Goal: Transaction & Acquisition: Purchase product/service

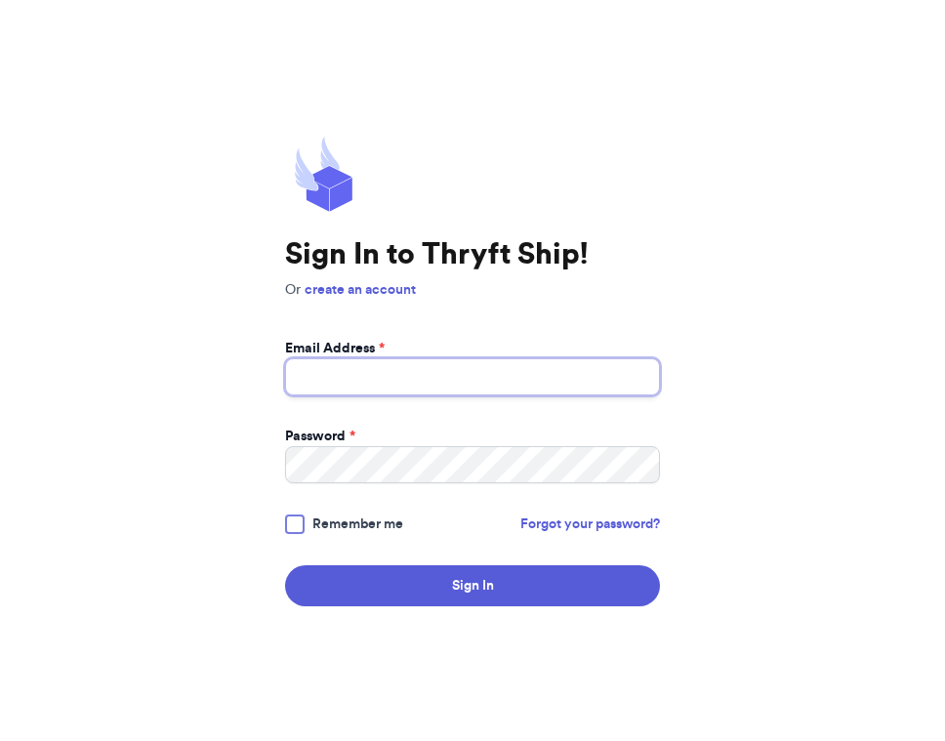
click at [435, 372] on input "Email Address *" at bounding box center [472, 376] width 375 height 37
type input "[EMAIL_ADDRESS][DOMAIN_NAME]"
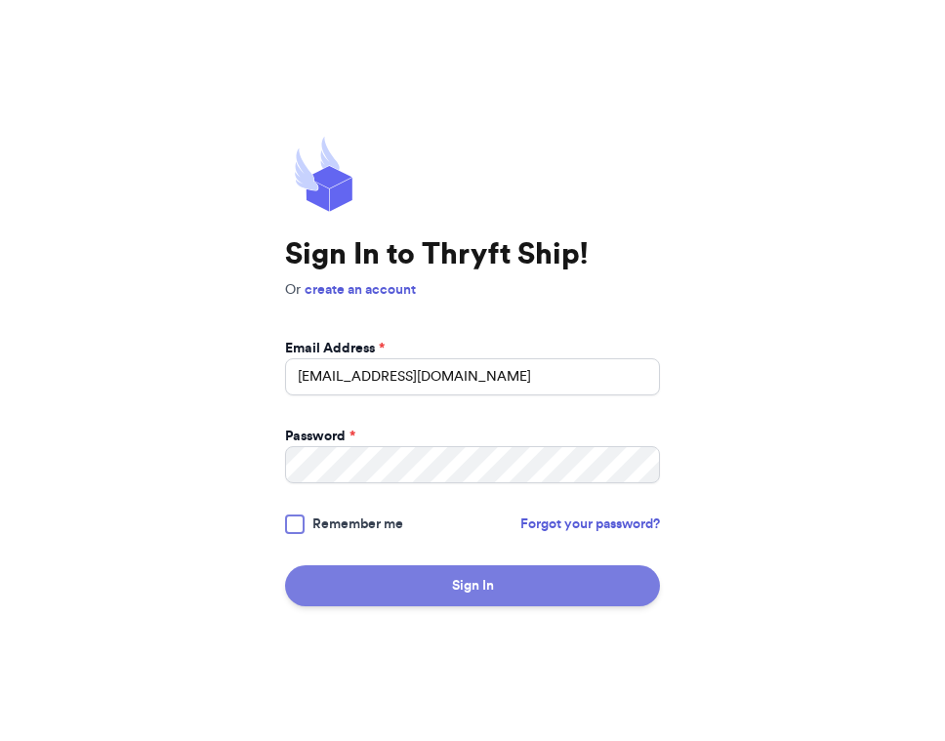
click at [501, 597] on button "Sign In" at bounding box center [472, 585] width 375 height 41
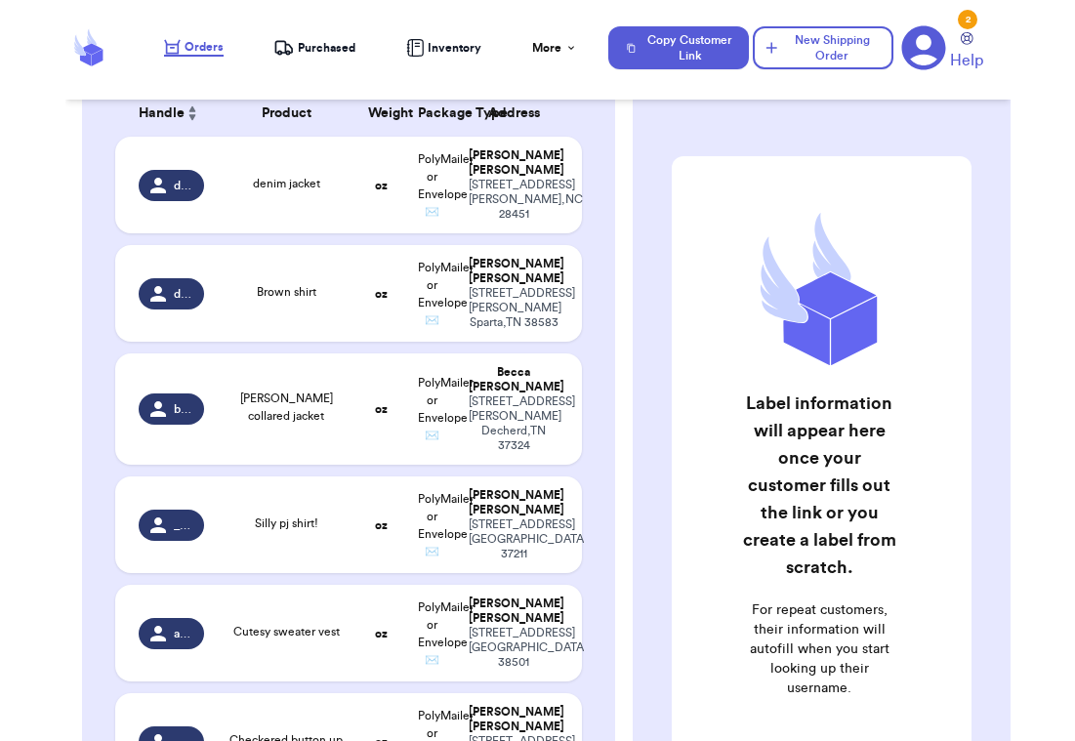
scroll to position [306, 0]
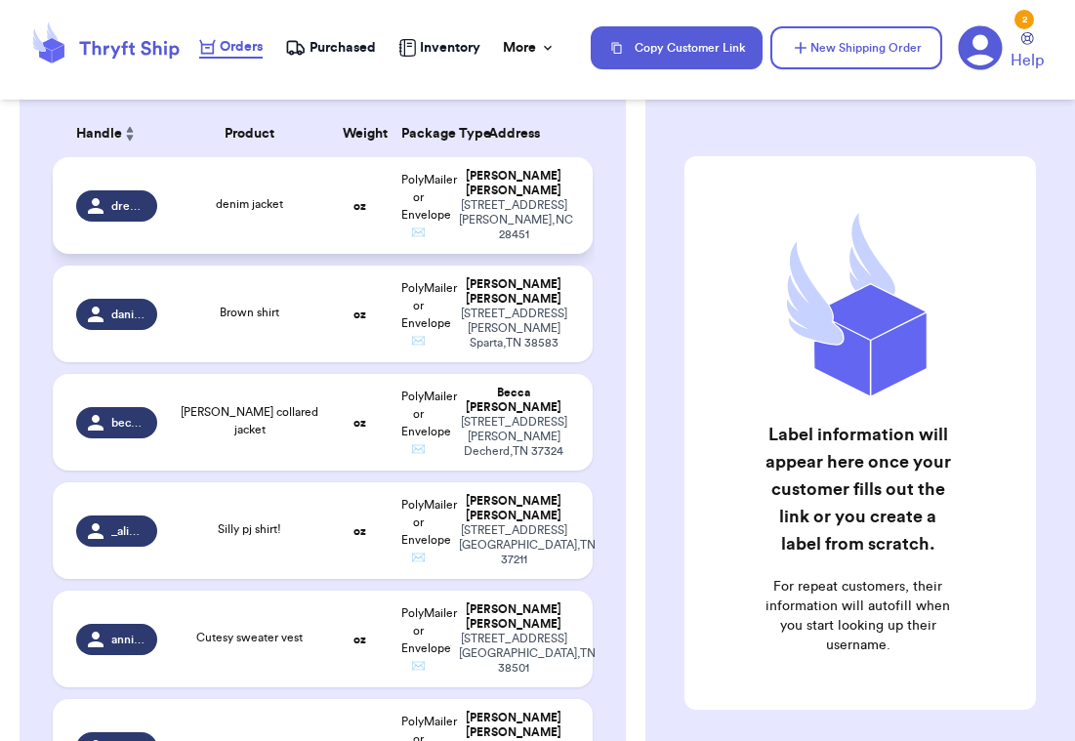
click at [329, 191] on td "denim jacket" at bounding box center [250, 205] width 162 height 97
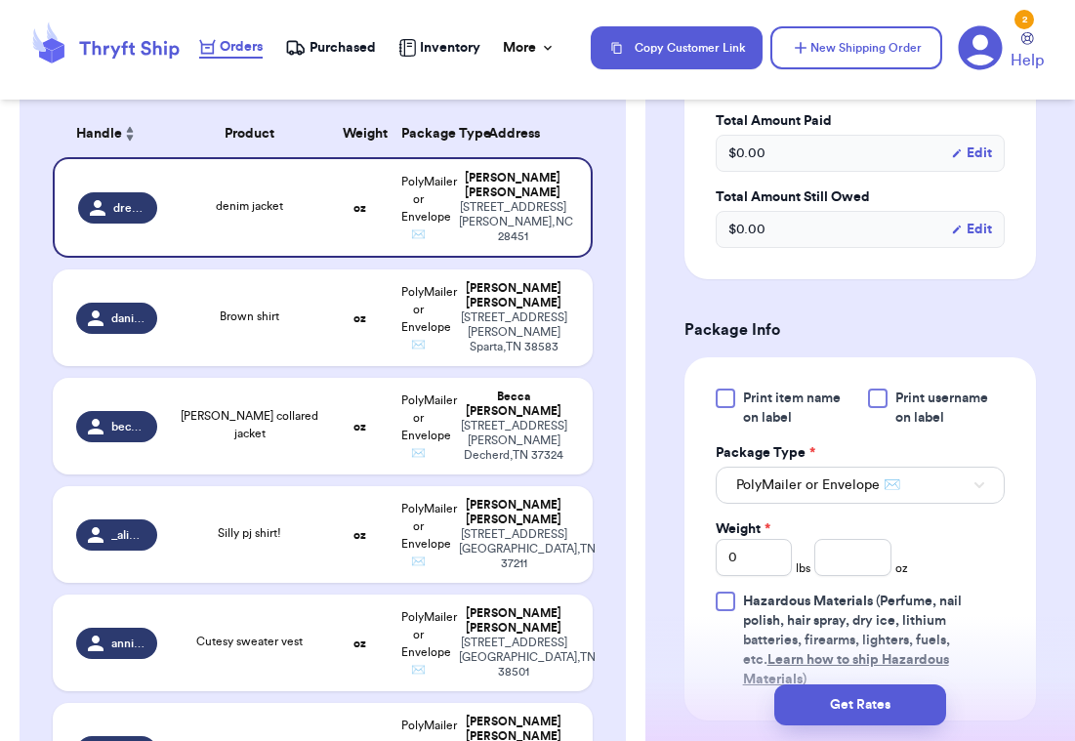
scroll to position [705, 0]
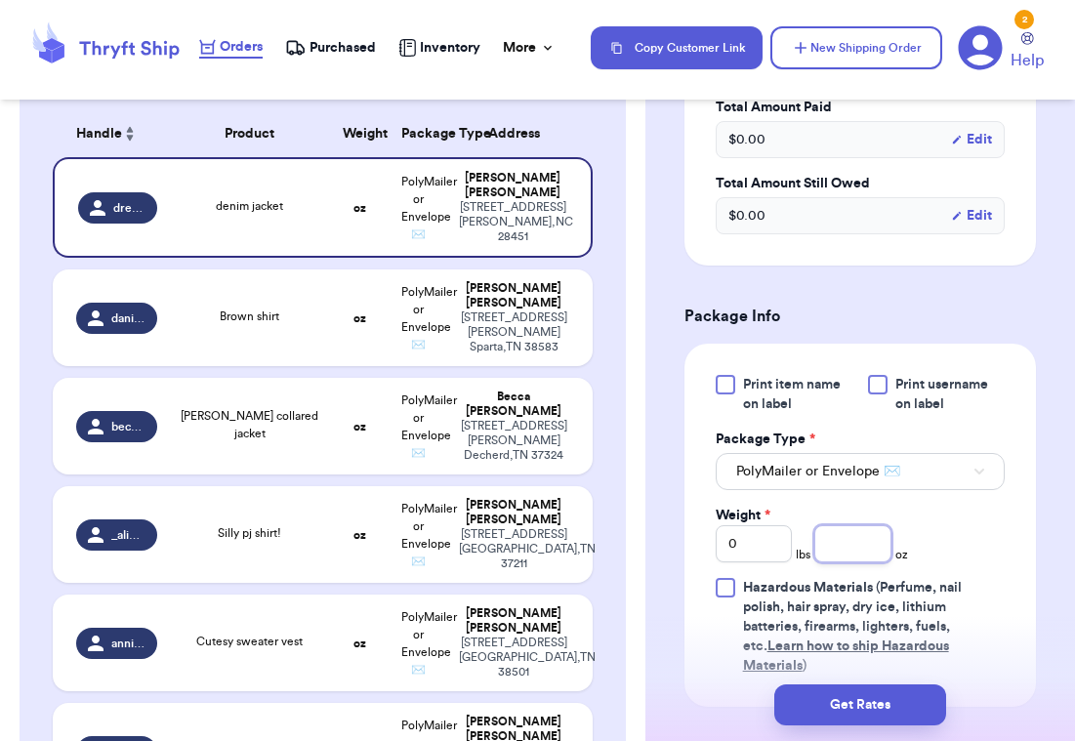
click at [855, 520] on div "Print item name on label Print username on label Package Type * PolyMailer or E…" at bounding box center [860, 525] width 289 height 301
type input "14"
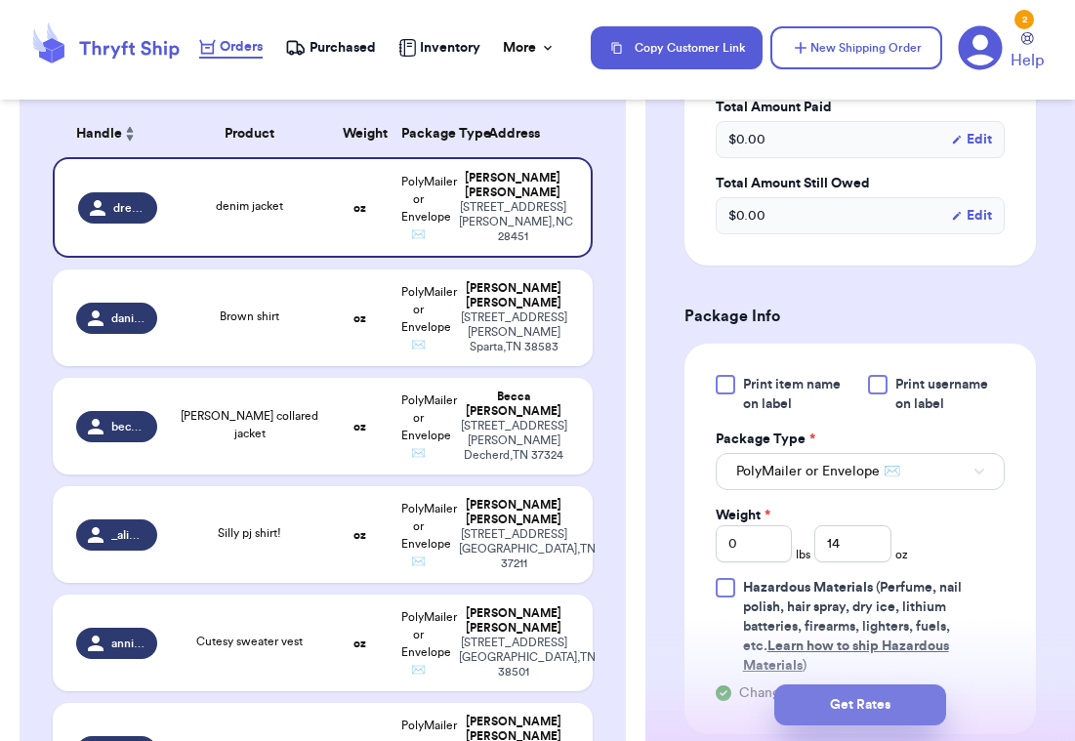
click at [903, 705] on button "Get Rates" at bounding box center [860, 704] width 172 height 41
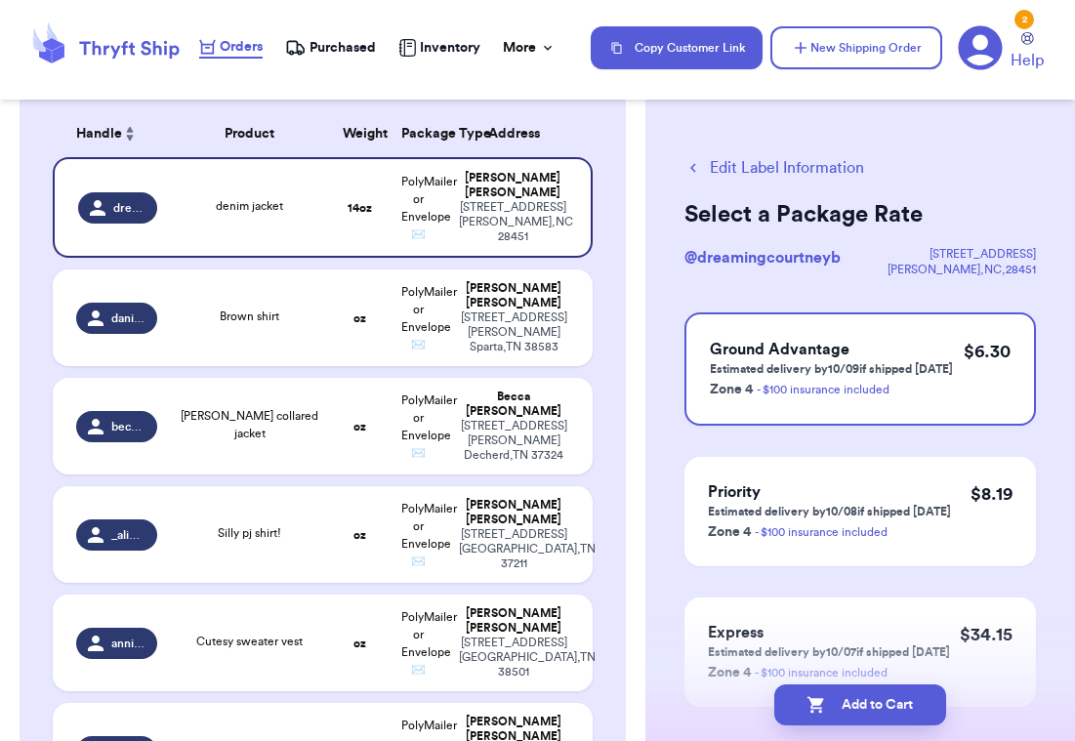
scroll to position [103, 0]
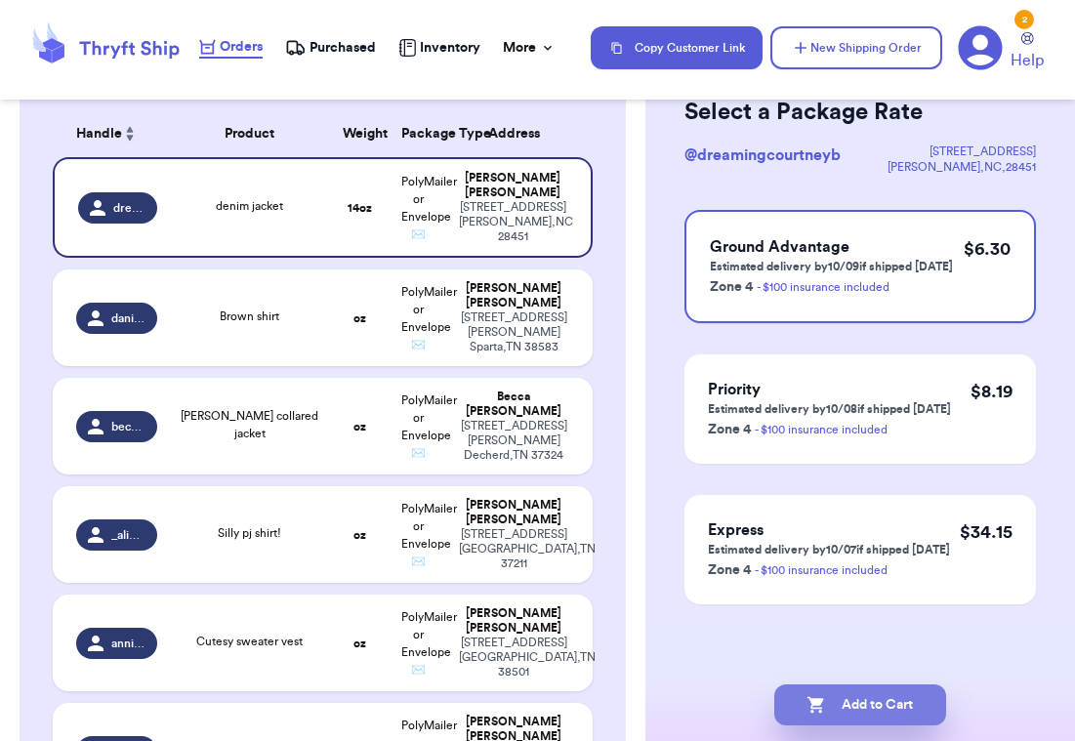
click at [874, 697] on button "Add to Cart" at bounding box center [860, 704] width 172 height 41
checkbox input "true"
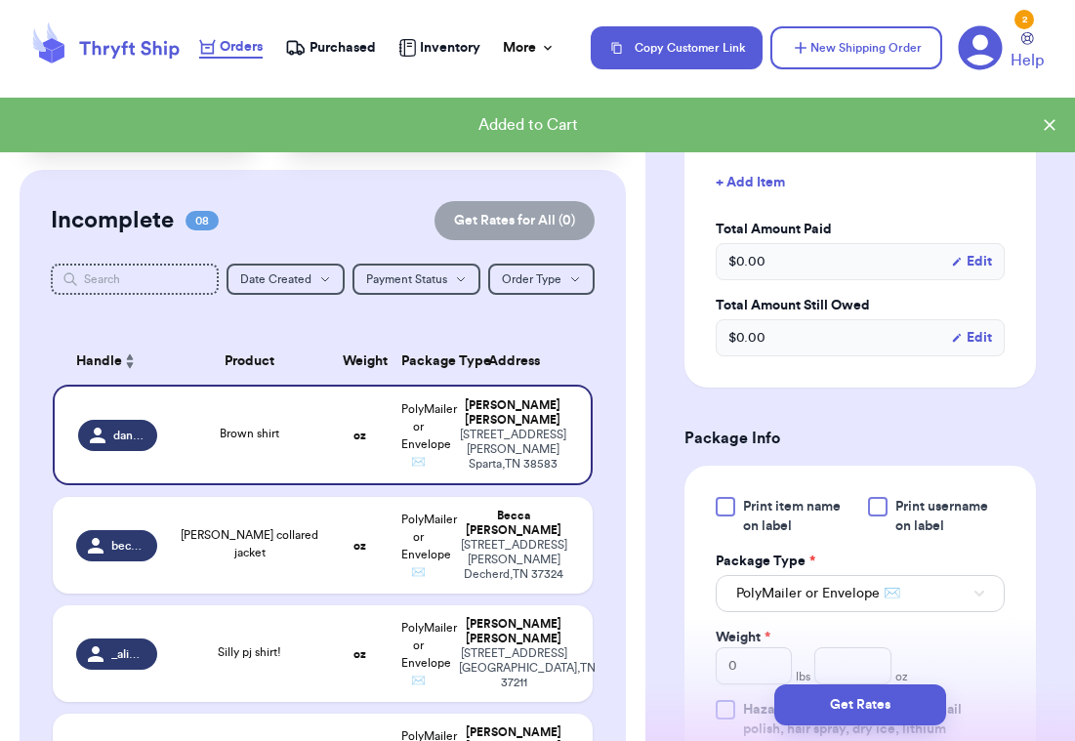
scroll to position [687, 0]
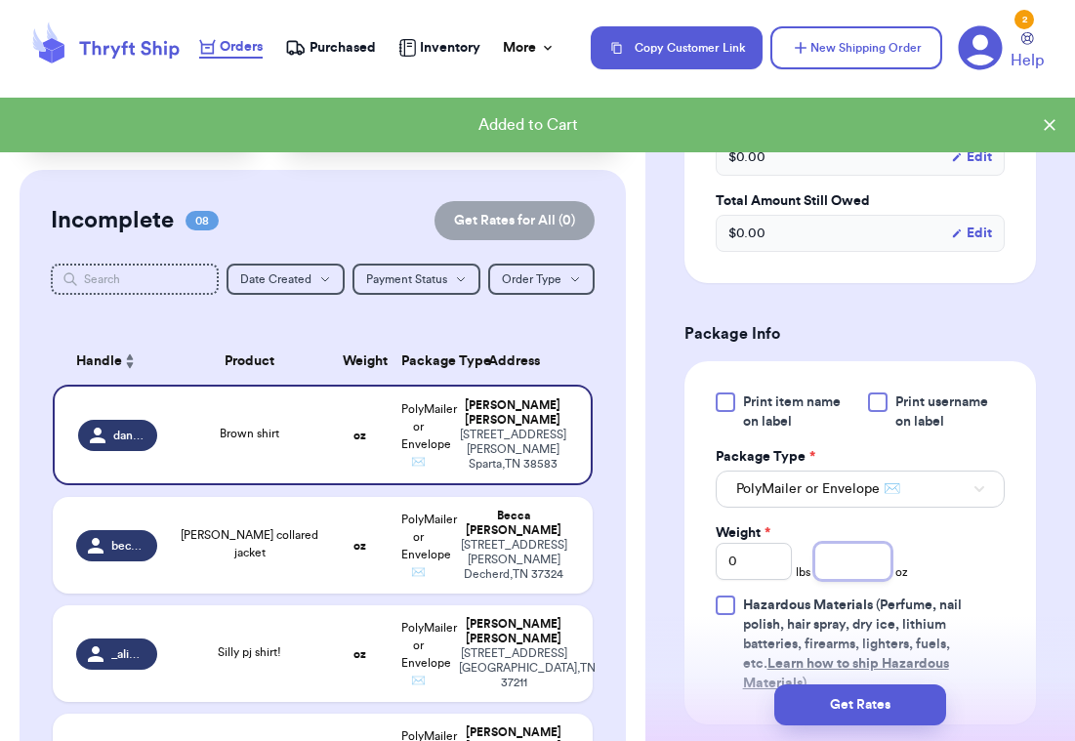
click at [847, 543] on input "number" at bounding box center [852, 561] width 77 height 37
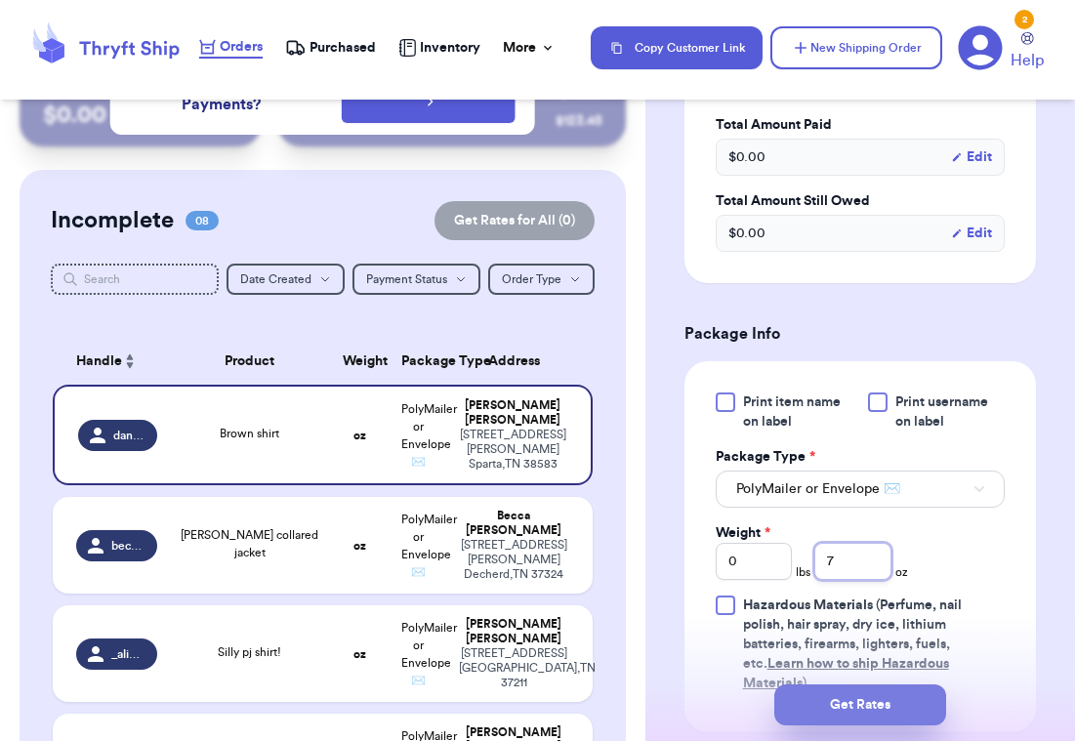
type input "7"
click at [850, 696] on button "Get Rates" at bounding box center [860, 704] width 172 height 41
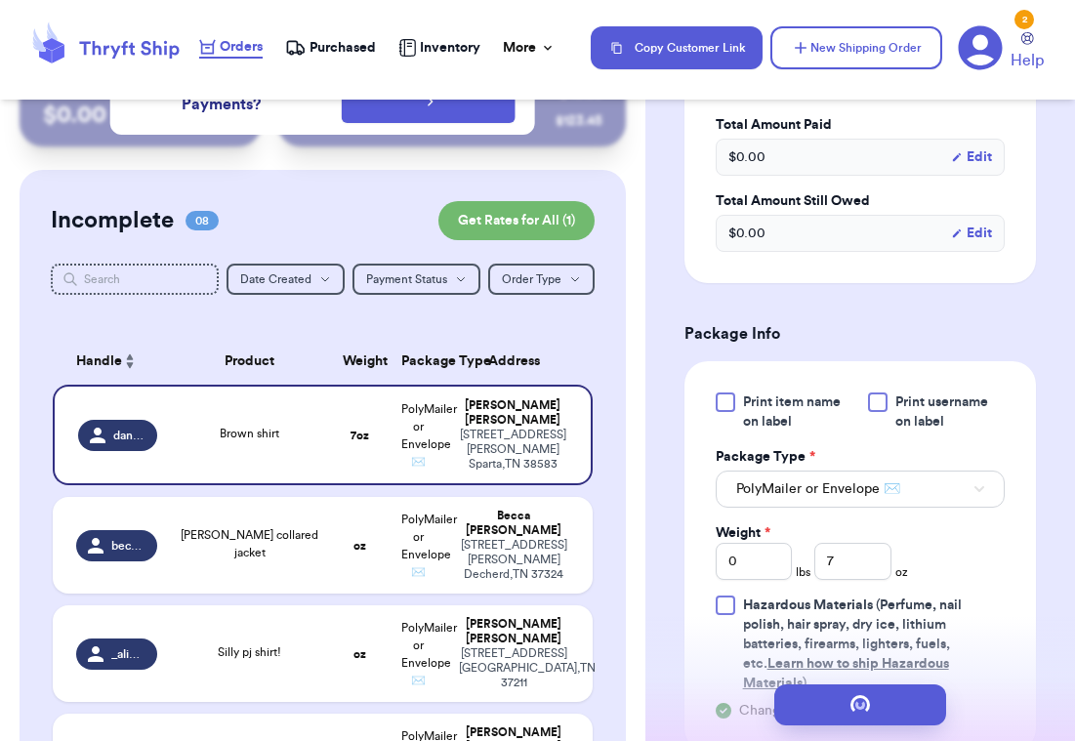
scroll to position [0, 0]
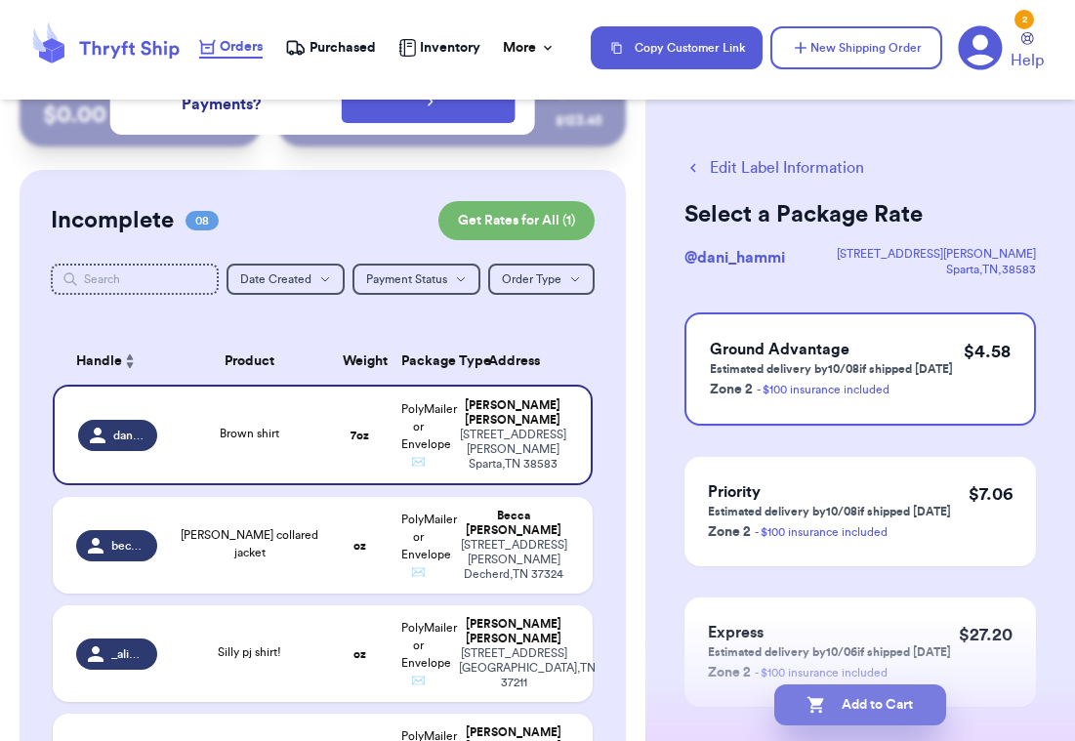
click at [853, 707] on button "Add to Cart" at bounding box center [860, 704] width 172 height 41
checkbox input "true"
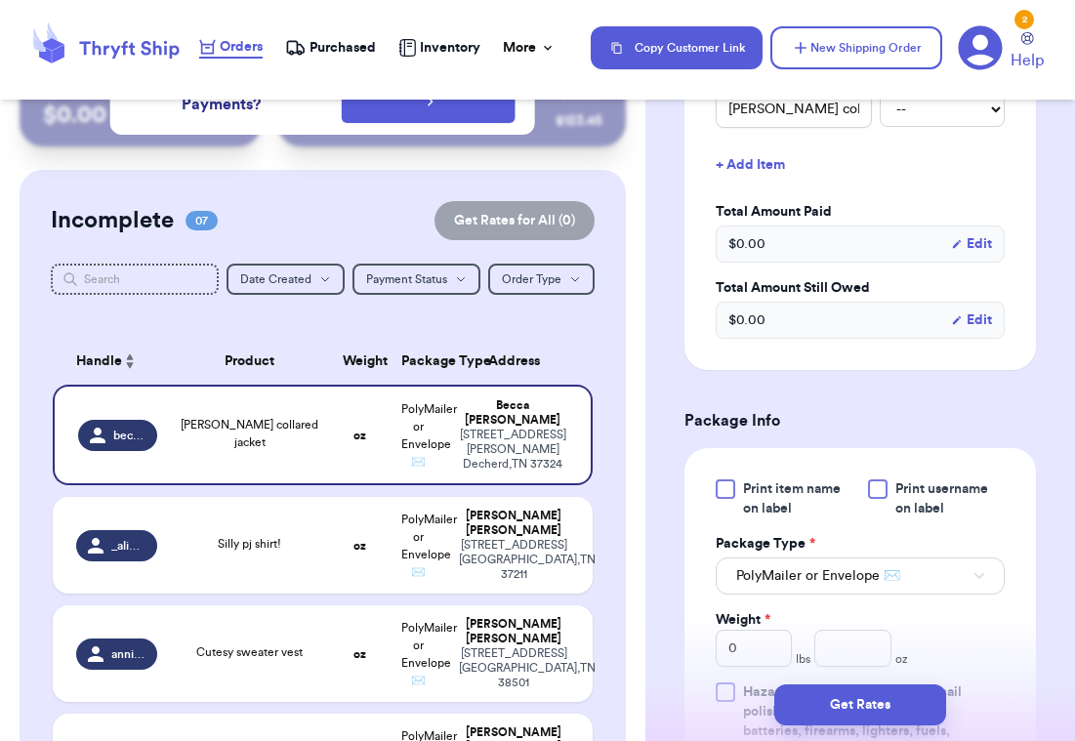
scroll to position [581, 0]
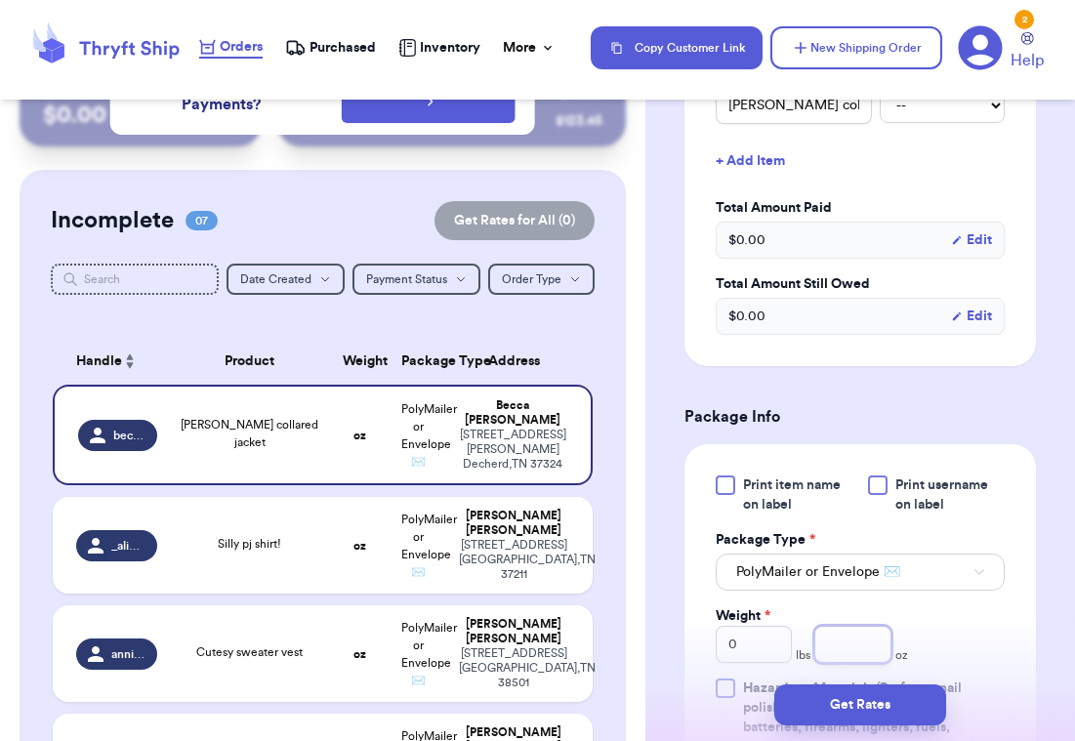
click at [841, 626] on input "number" at bounding box center [852, 644] width 77 height 37
type input "34"
click at [836, 706] on button "Get Rates" at bounding box center [860, 704] width 172 height 41
type input "2"
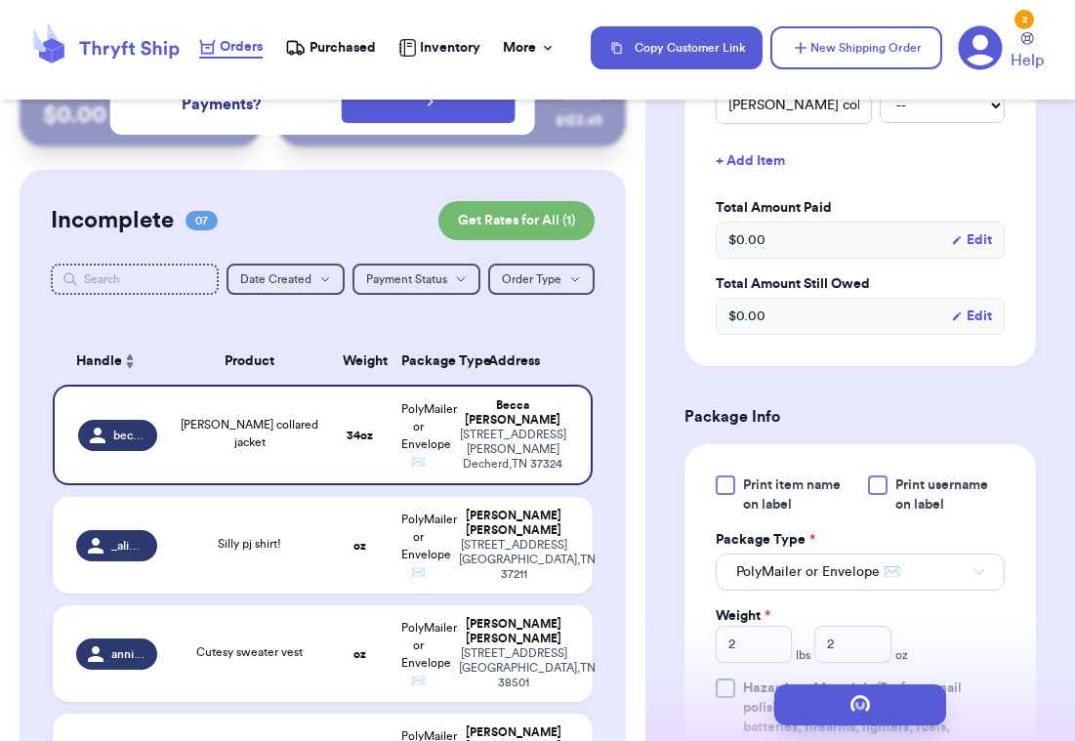
scroll to position [0, 0]
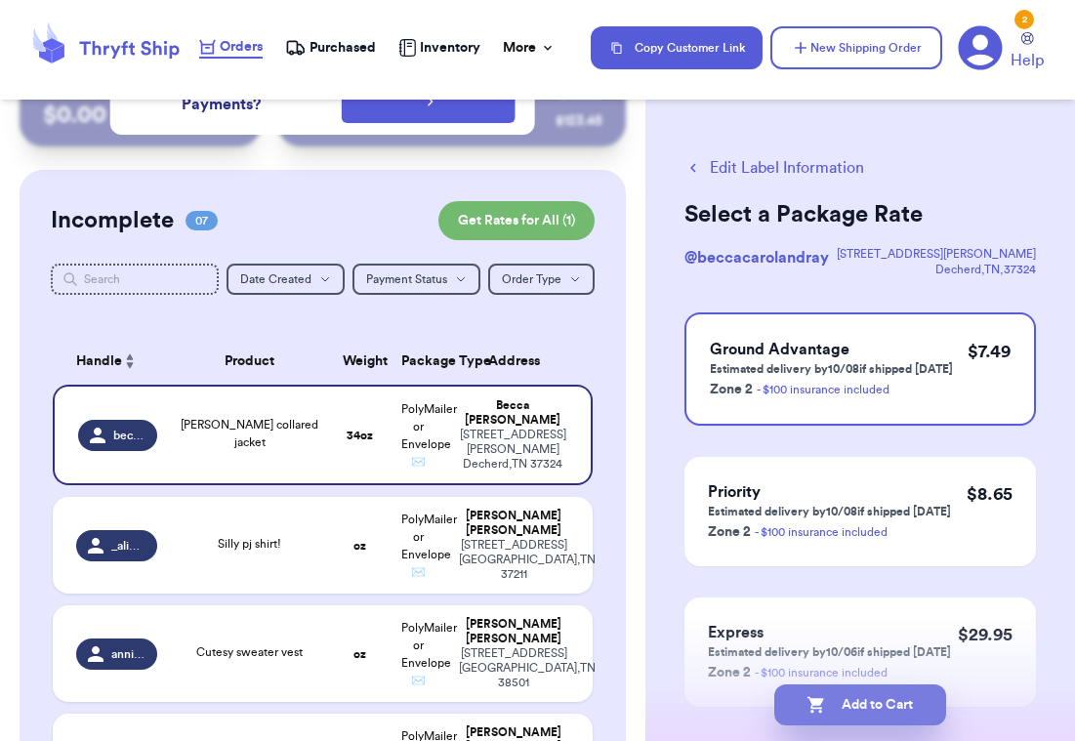
click at [848, 700] on button "Add to Cart" at bounding box center [860, 704] width 172 height 41
checkbox input "true"
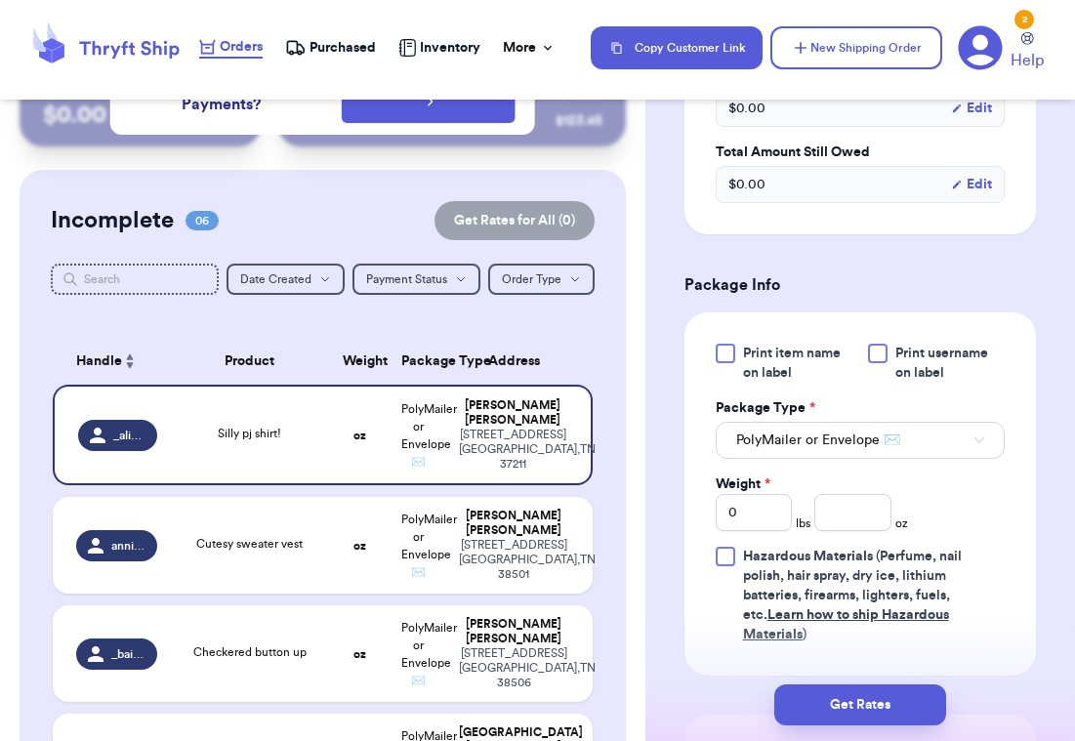
scroll to position [721, 0]
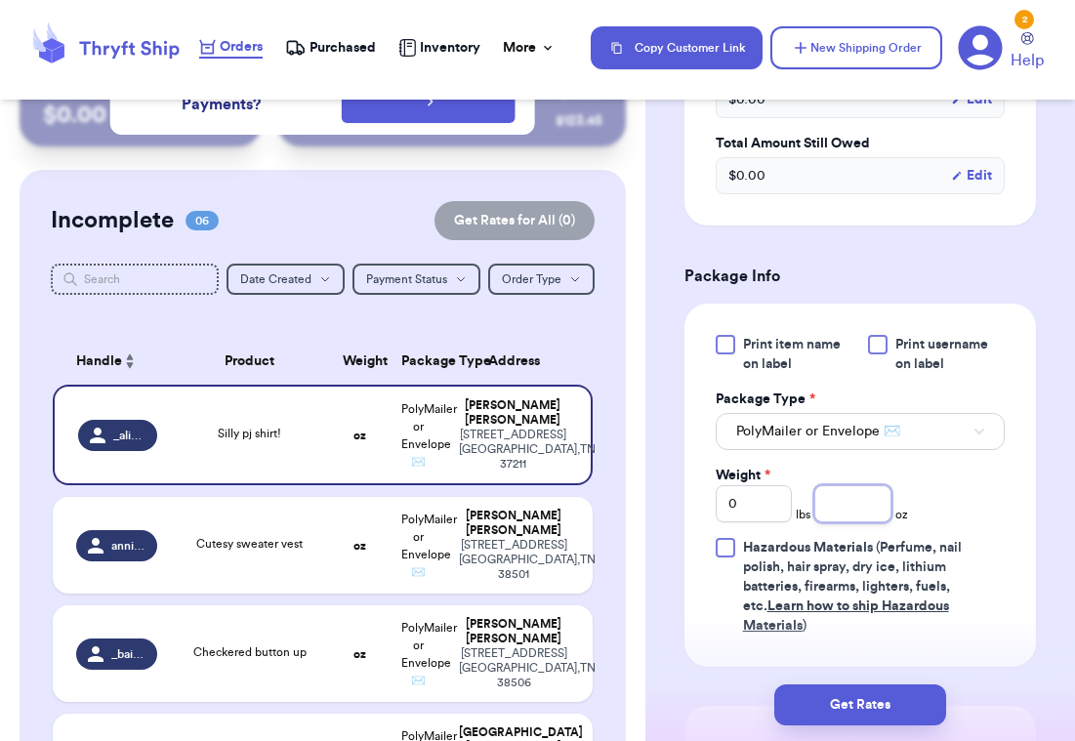
click at [845, 490] on input "number" at bounding box center [852, 503] width 77 height 37
type input "11.6"
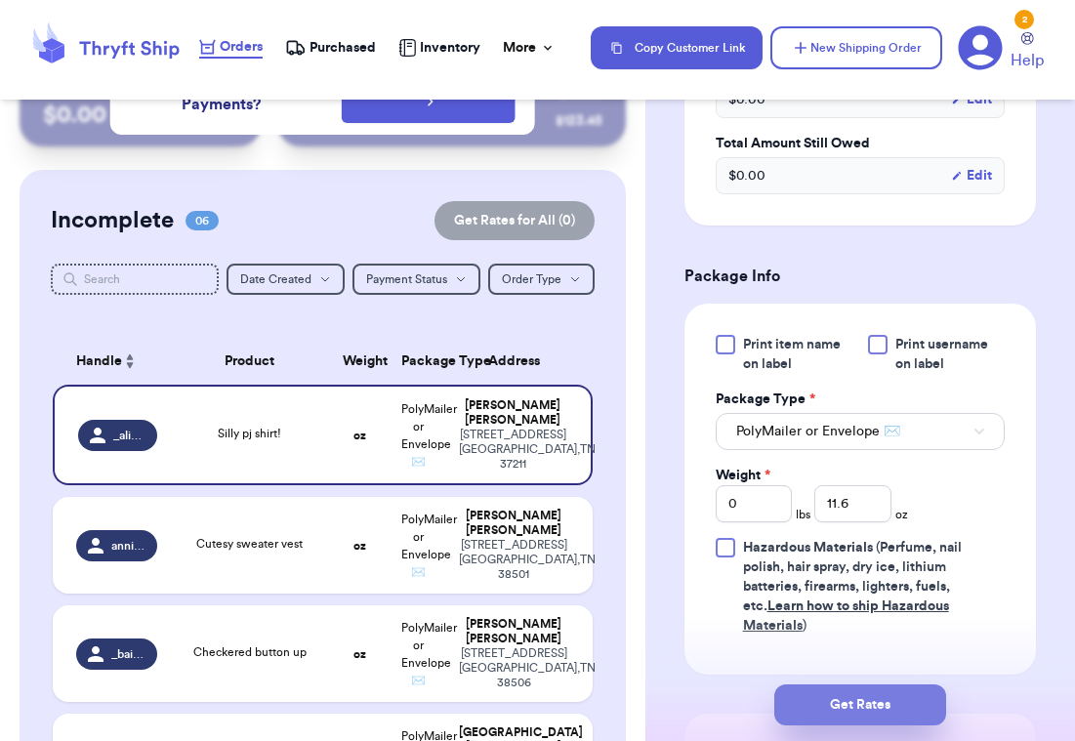
click at [866, 711] on button "Get Rates" at bounding box center [860, 704] width 172 height 41
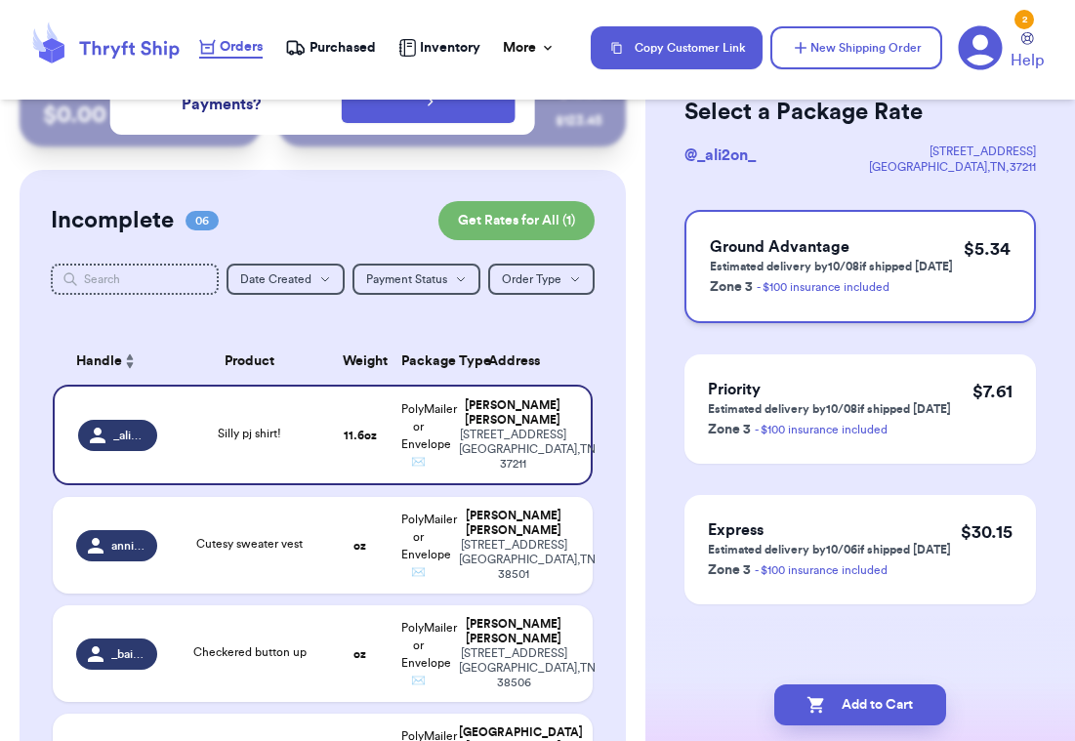
scroll to position [0, 0]
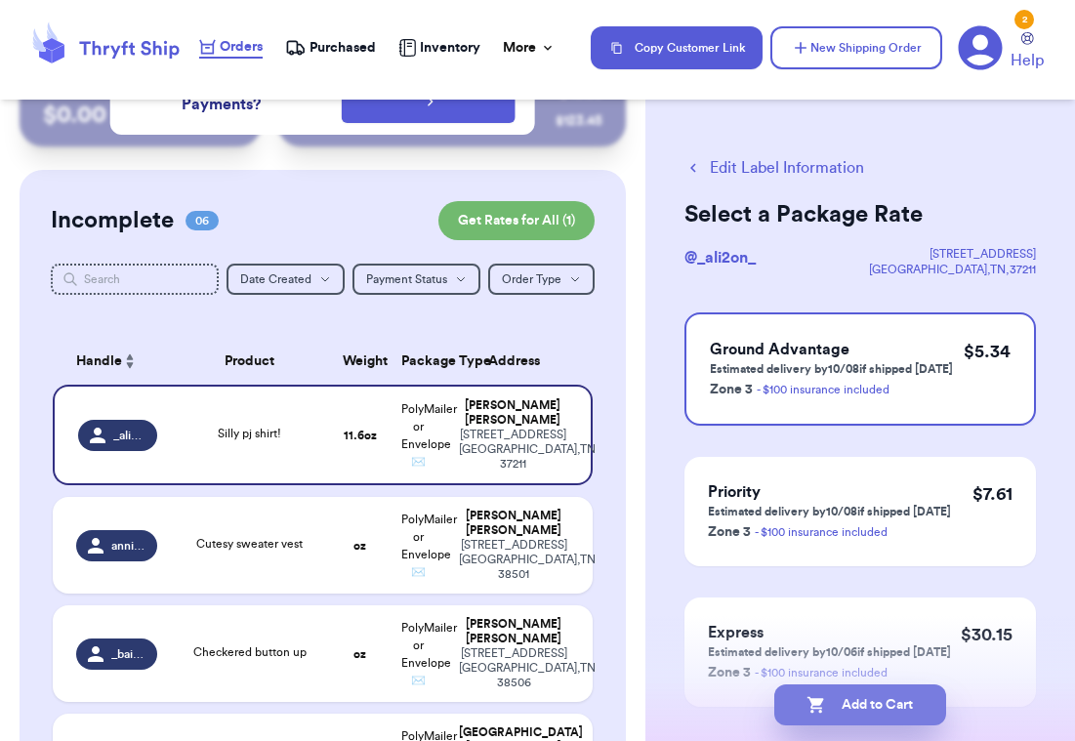
click at [834, 712] on button "Add to Cart" at bounding box center [860, 704] width 172 height 41
checkbox input "true"
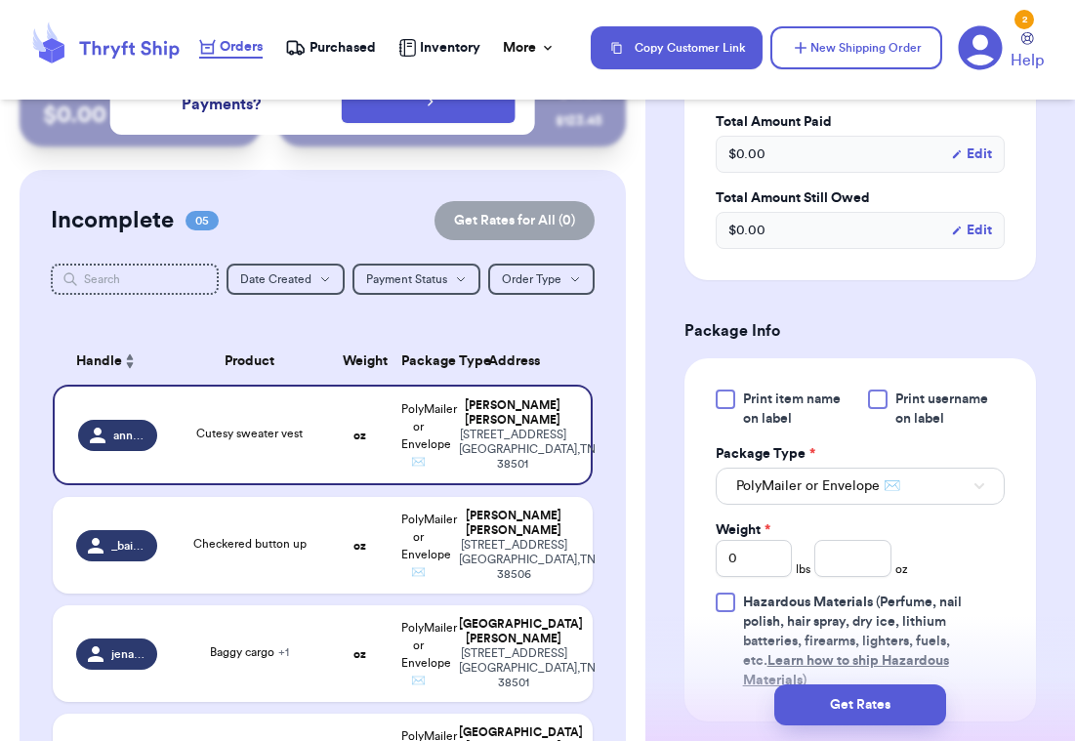
scroll to position [698, 0]
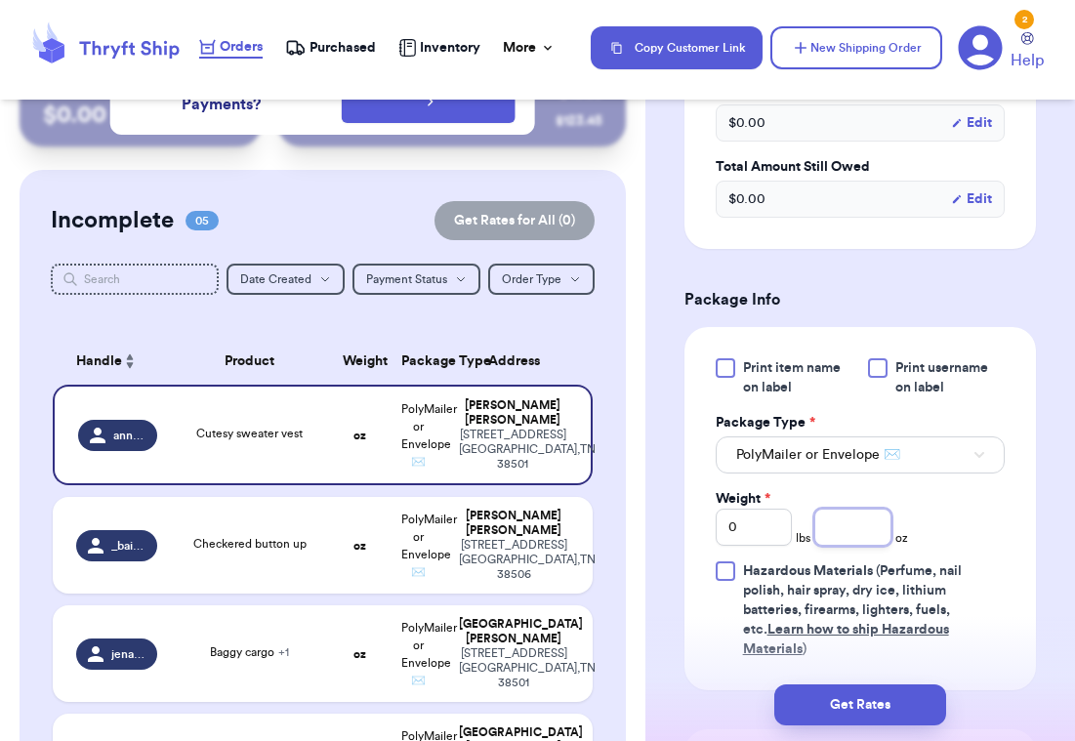
click at [840, 519] on input "number" at bounding box center [852, 527] width 77 height 37
type input "13.5"
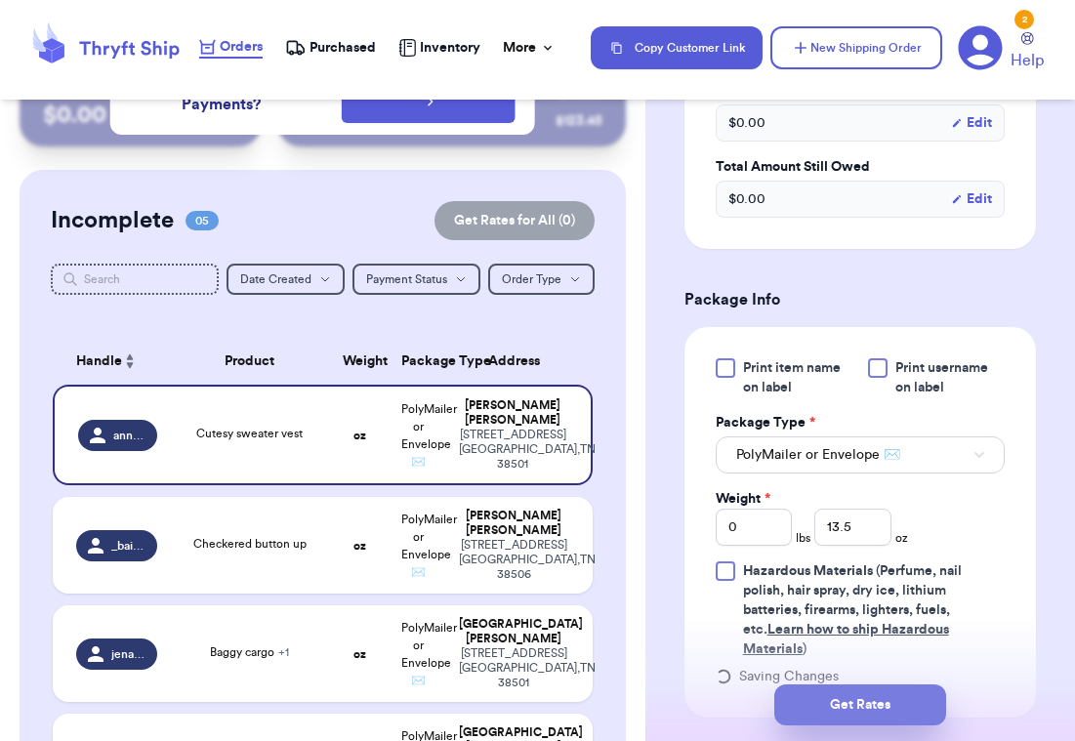
click at [856, 704] on button "Get Rates" at bounding box center [860, 704] width 172 height 41
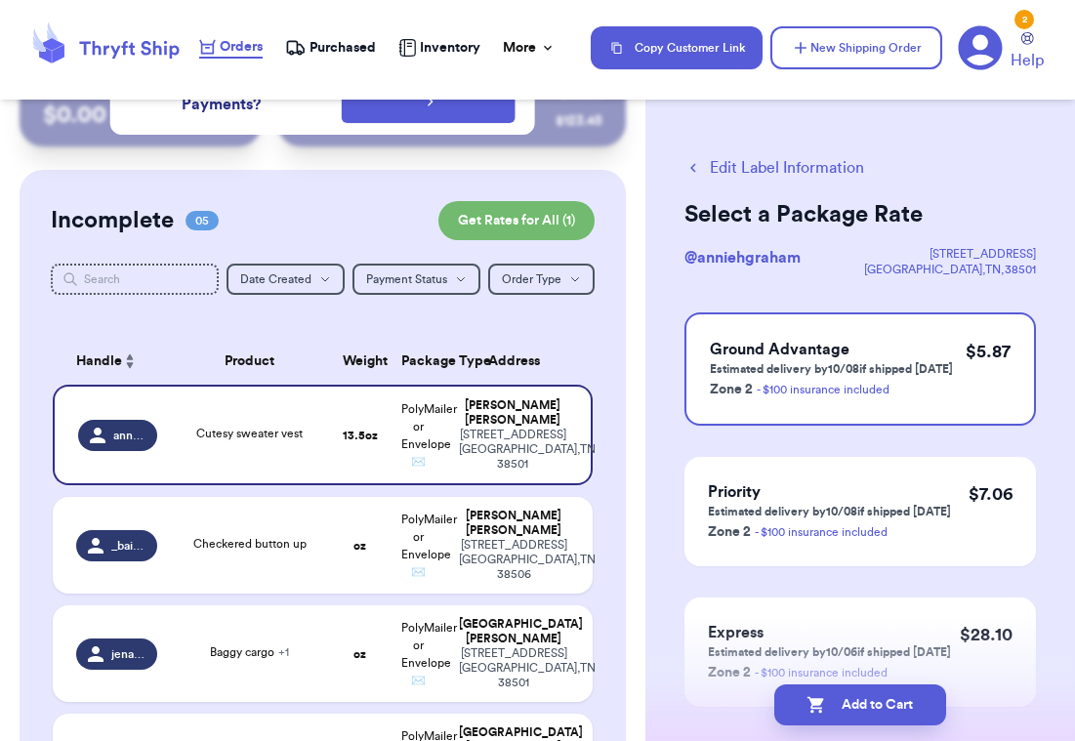
click at [862, 731] on div "Add to Cart" at bounding box center [860, 705] width 430 height 72
click at [862, 719] on button "Add to Cart" at bounding box center [860, 704] width 172 height 41
checkbox input "true"
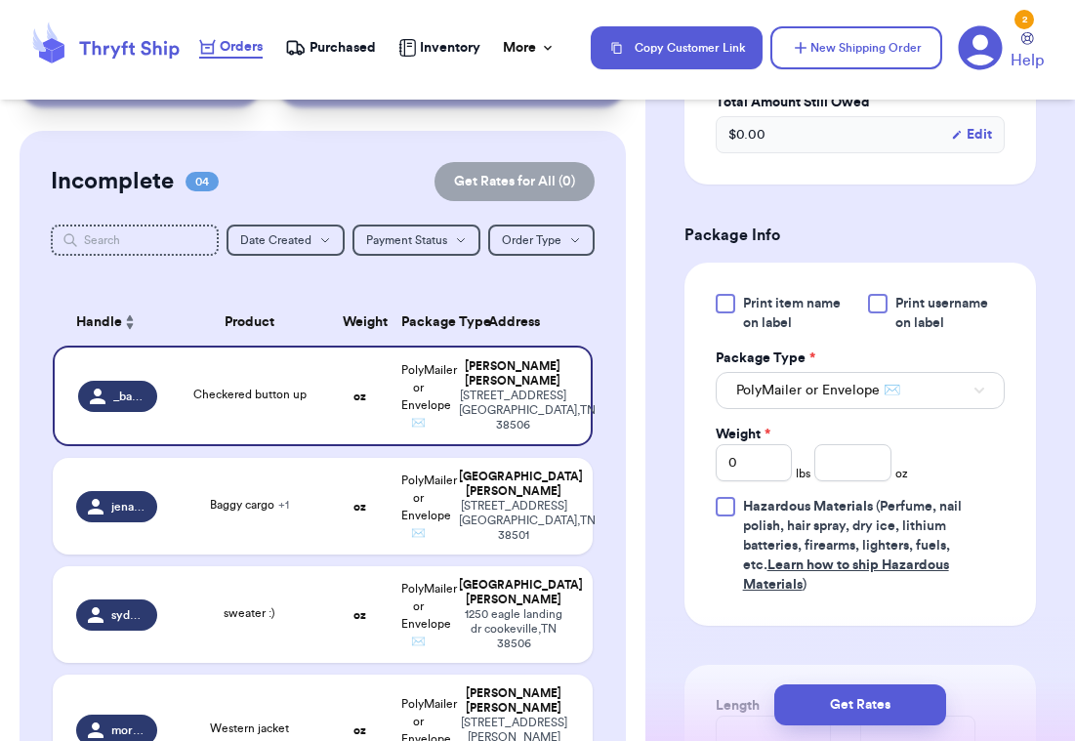
scroll to position [759, 0]
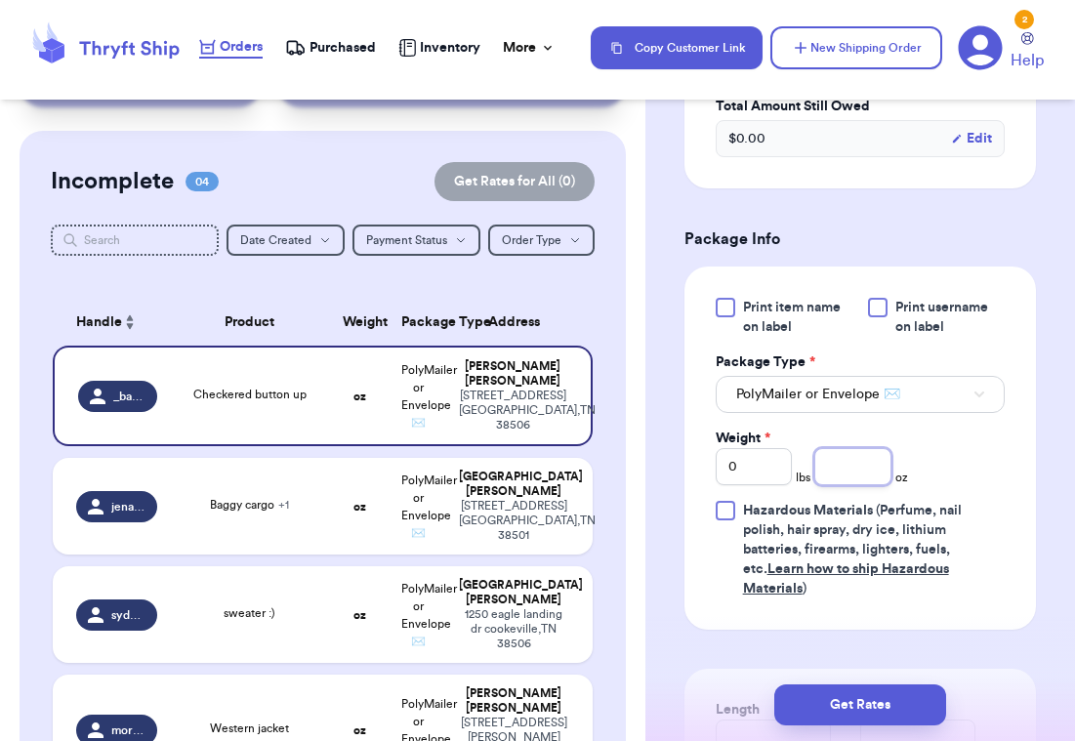
click at [834, 448] on input "number" at bounding box center [852, 466] width 77 height 37
type input "5.6"
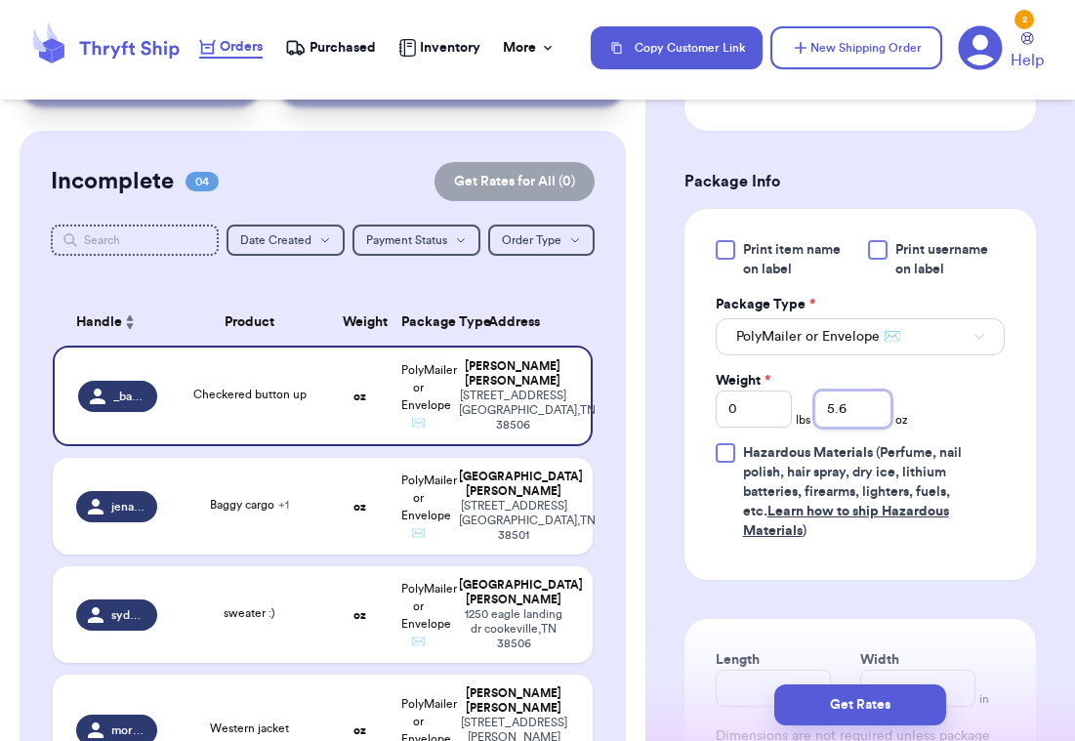
scroll to position [820, 0]
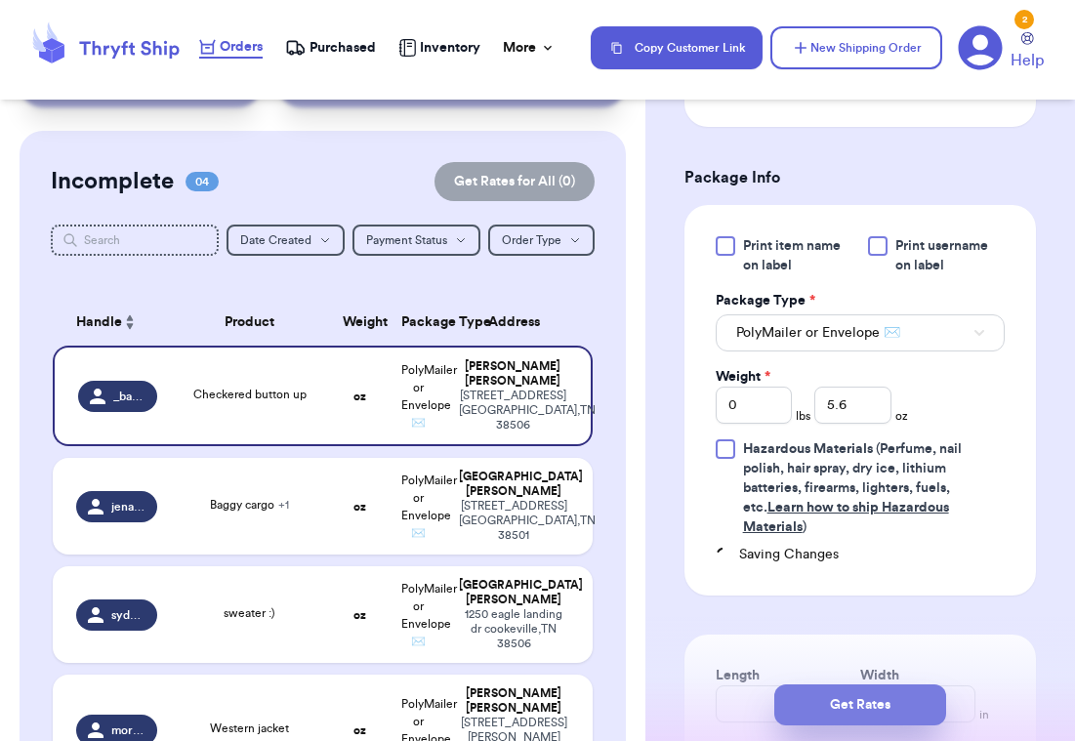
click at [867, 712] on button "Get Rates" at bounding box center [860, 704] width 172 height 41
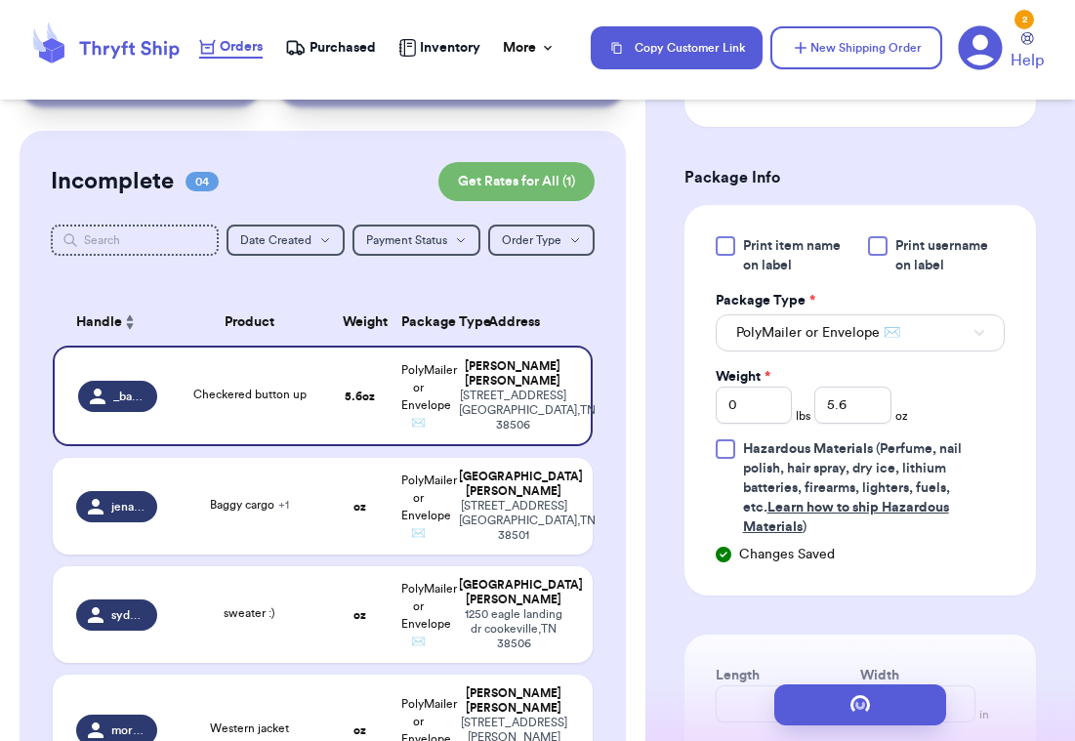
scroll to position [0, 0]
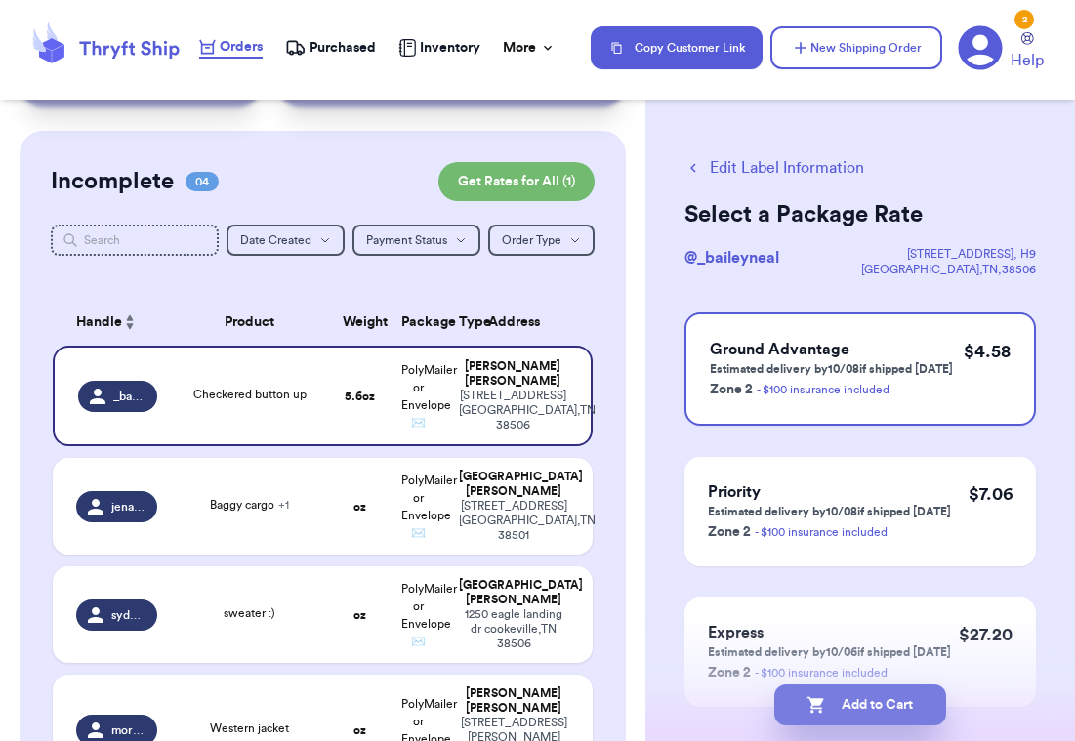
click at [854, 699] on button "Add to Cart" at bounding box center [860, 704] width 172 height 41
checkbox input "true"
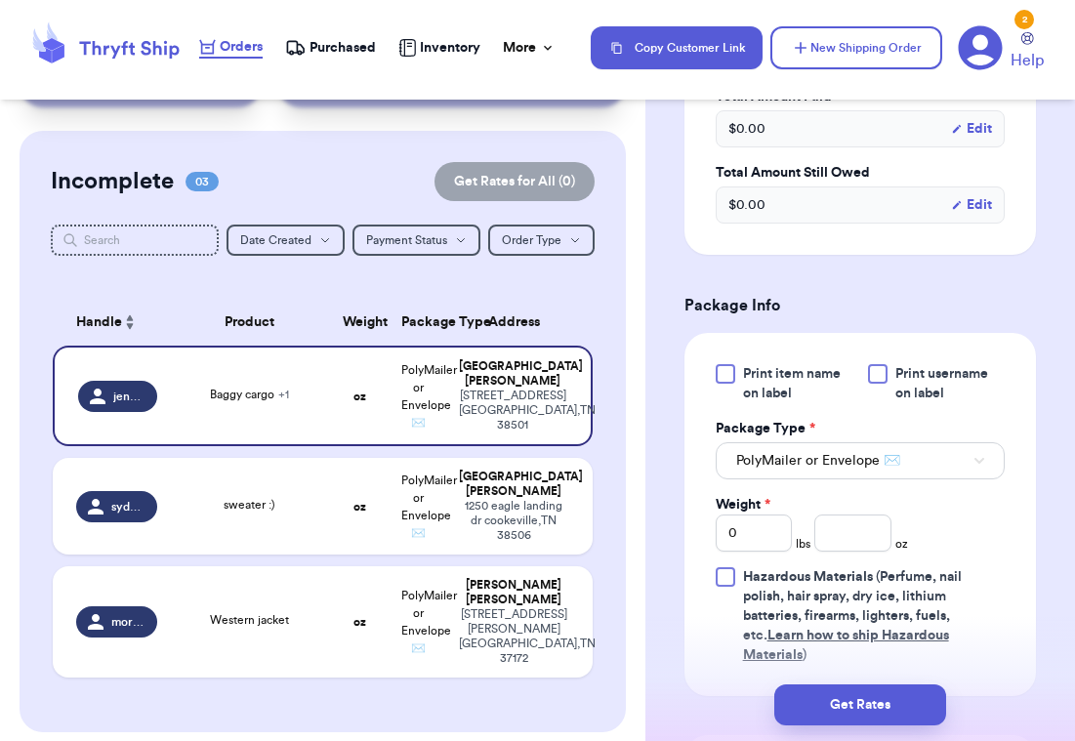
scroll to position [782, 0]
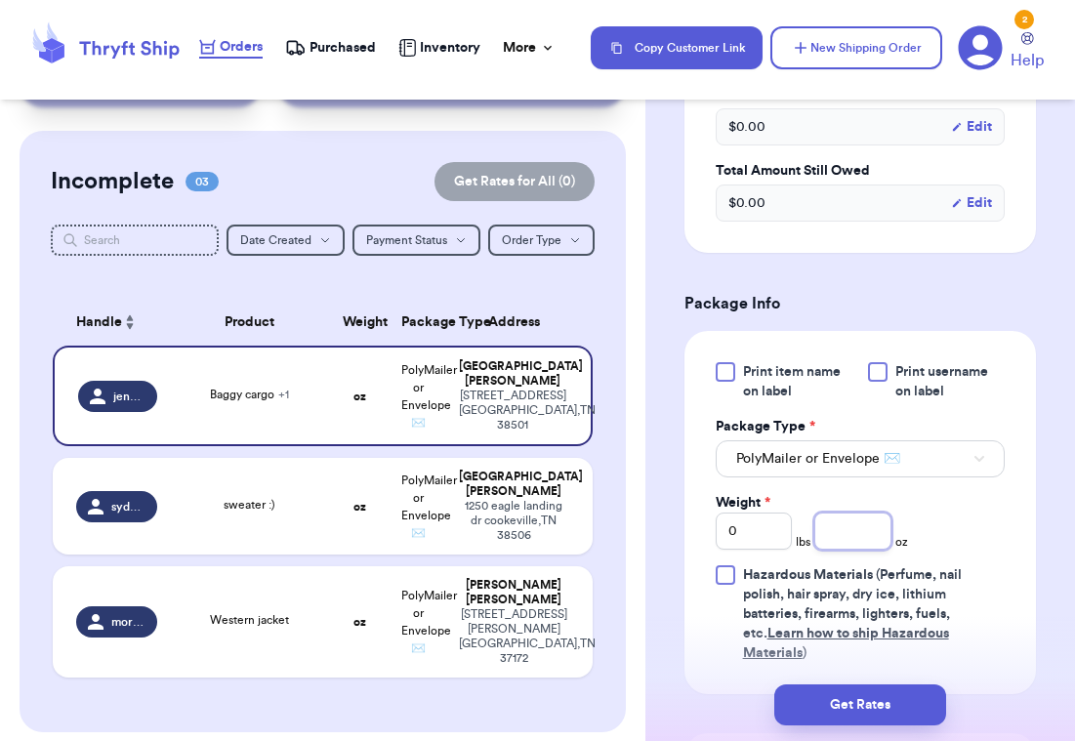
click at [859, 513] on input "number" at bounding box center [852, 531] width 77 height 37
type input "35"
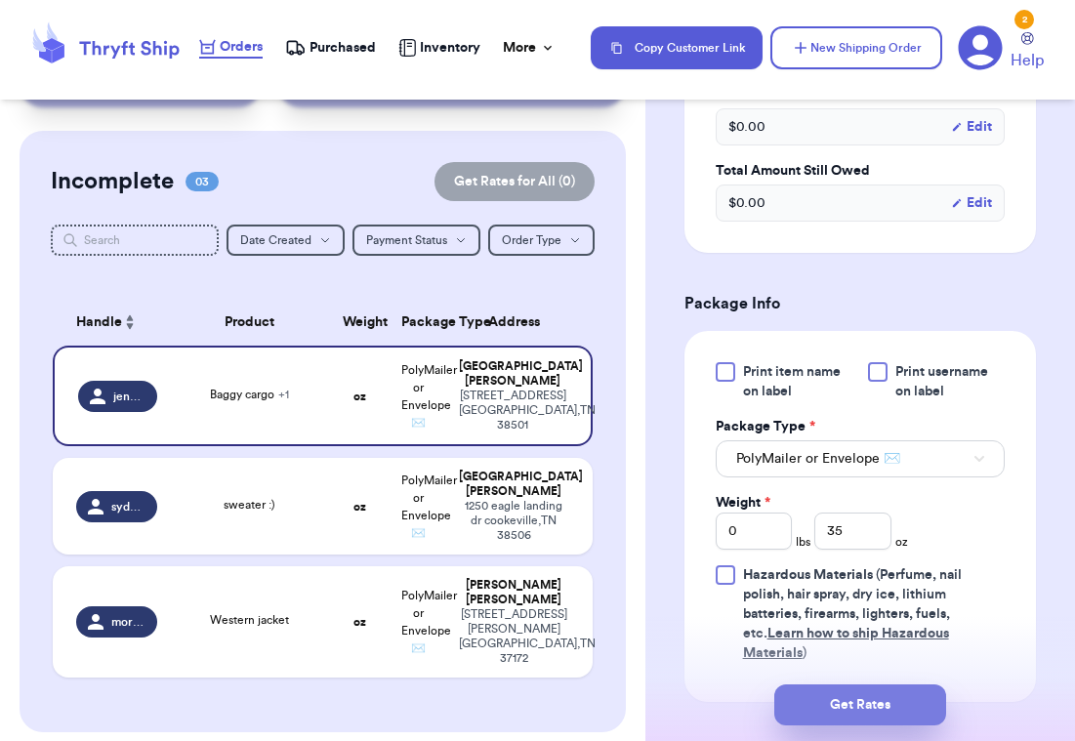
click at [844, 700] on button "Get Rates" at bounding box center [860, 704] width 172 height 41
type input "2"
type input "3"
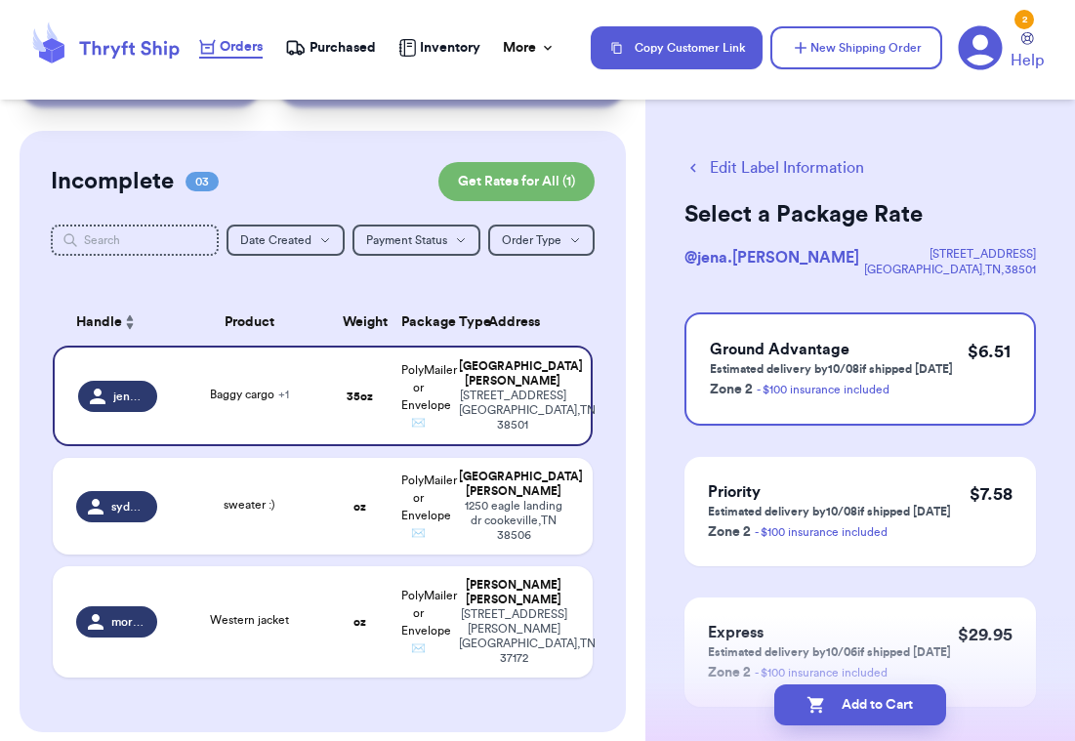
scroll to position [103, 0]
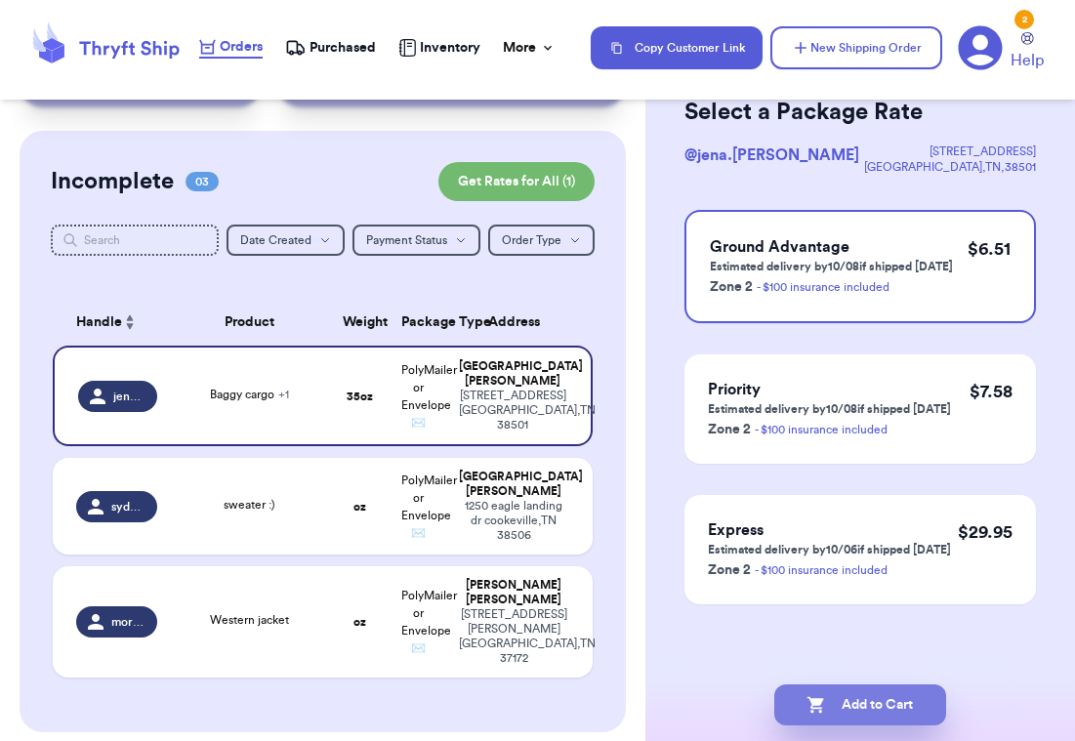
click at [856, 707] on button "Add to Cart" at bounding box center [860, 704] width 172 height 41
checkbox input "true"
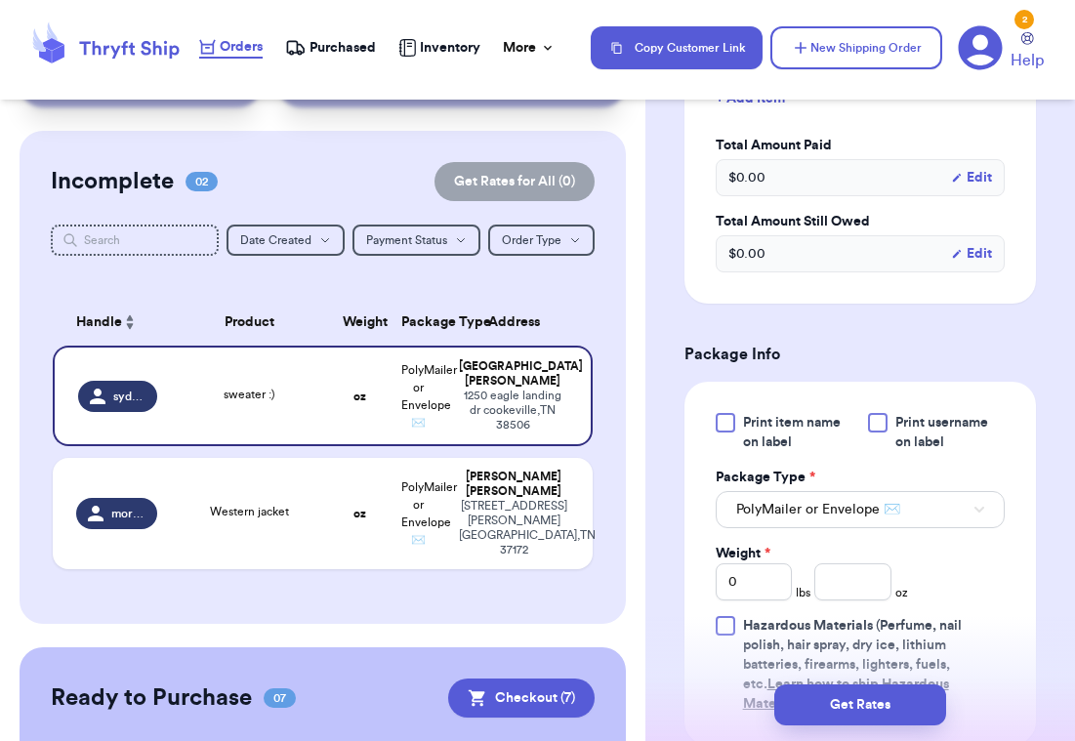
scroll to position [648, 0]
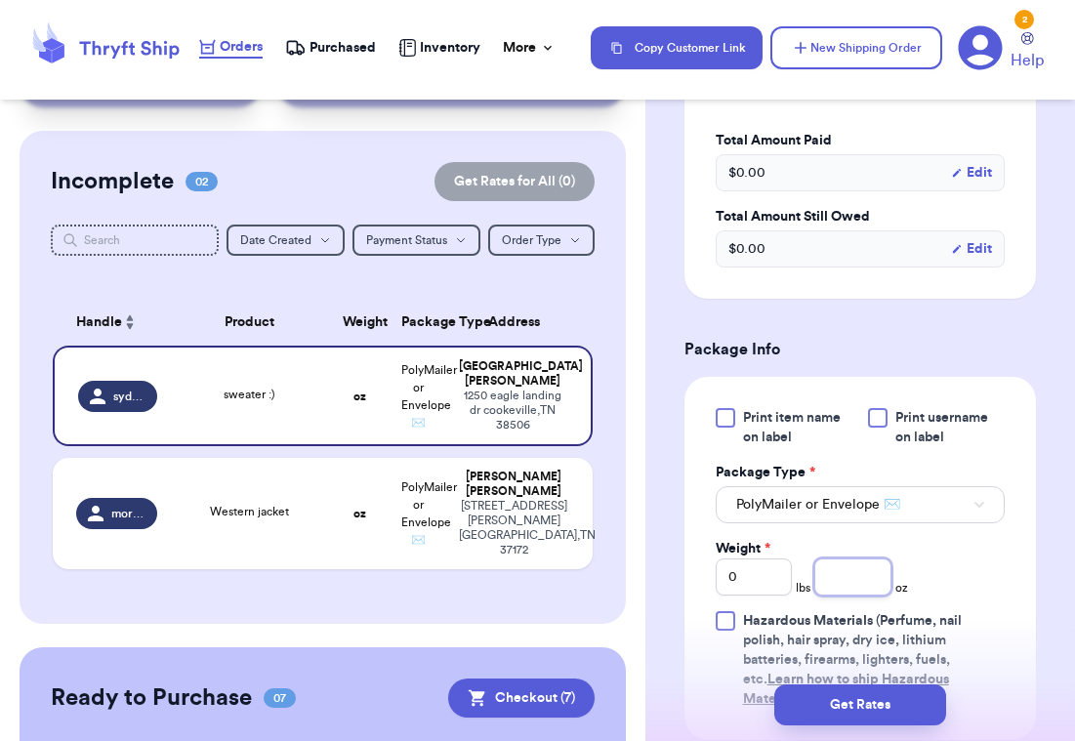
click at [857, 569] on input "number" at bounding box center [852, 576] width 77 height 37
type input "10.8"
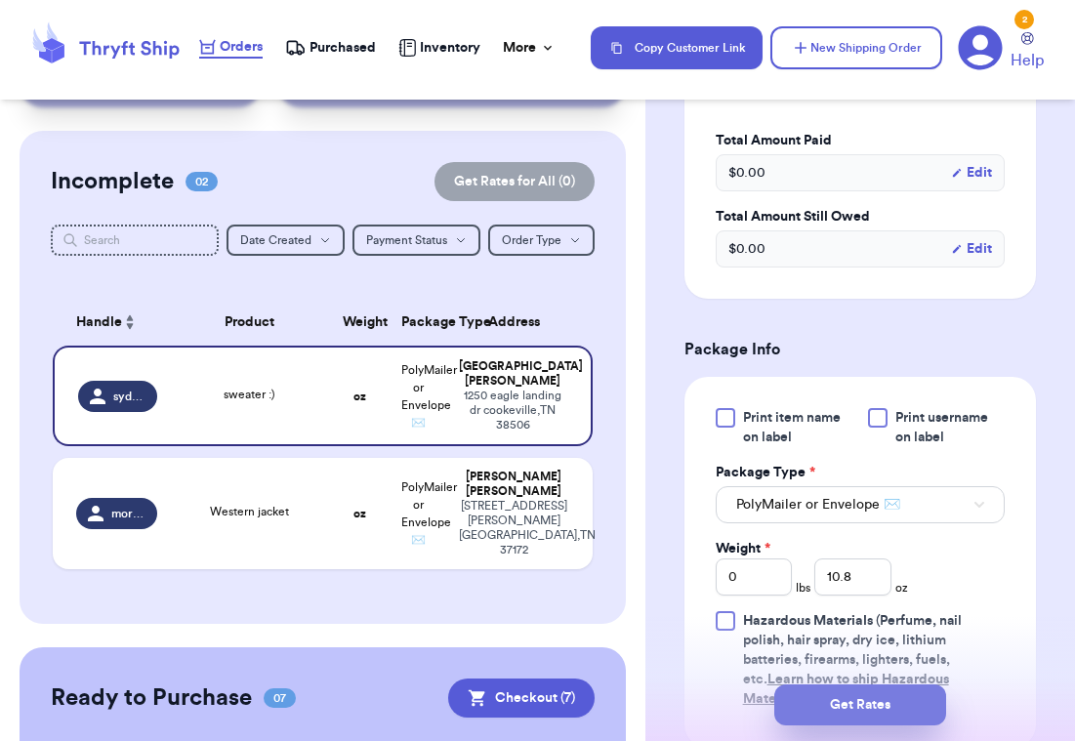
click at [857, 707] on button "Get Rates" at bounding box center [860, 704] width 172 height 41
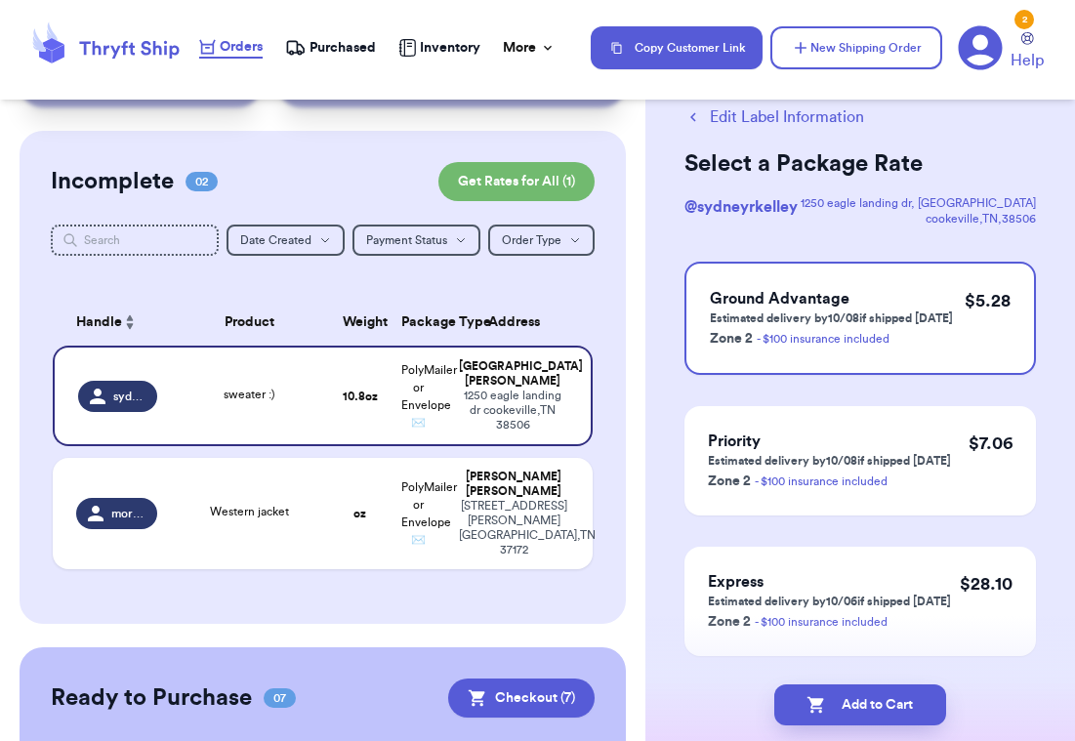
scroll to position [53, 0]
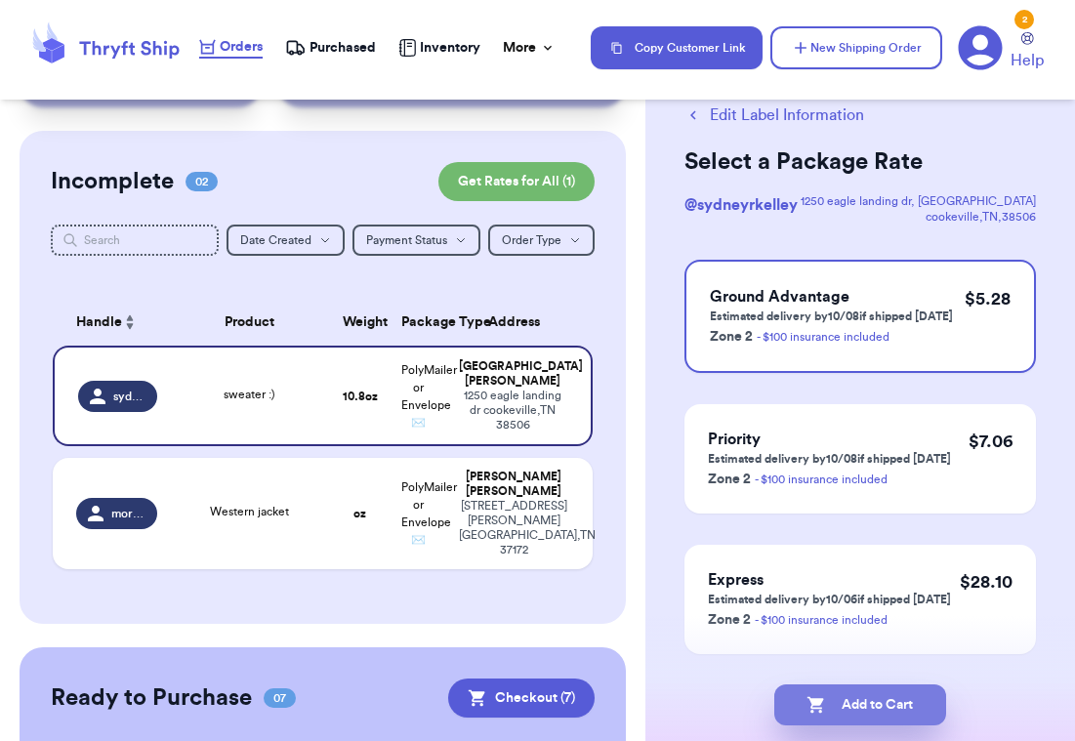
click at [867, 704] on button "Add to Cart" at bounding box center [860, 704] width 172 height 41
checkbox input "true"
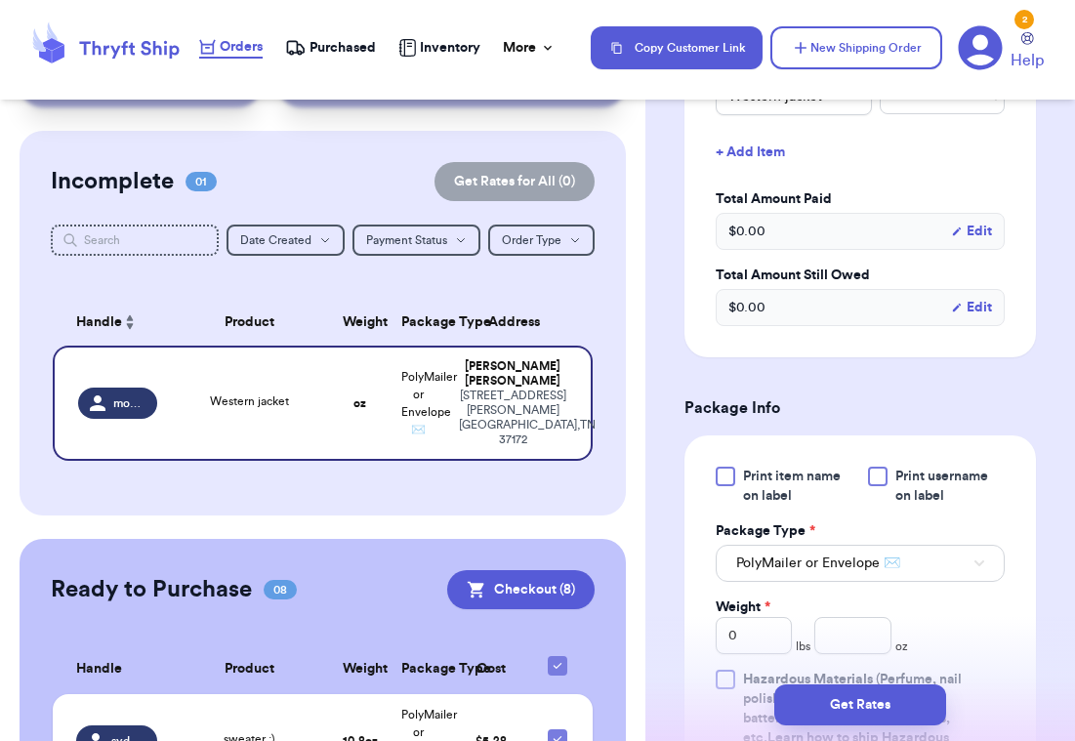
scroll to position [617, 0]
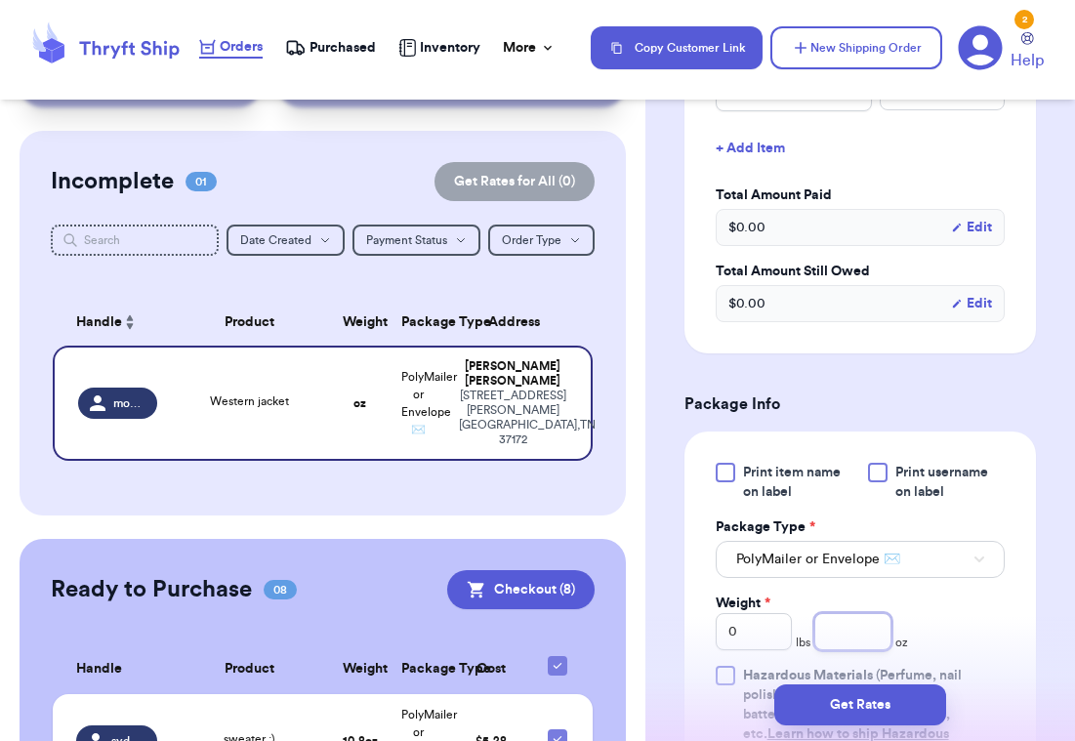
click at [857, 613] on input "number" at bounding box center [852, 631] width 77 height 37
type input "25"
click at [873, 700] on button "Get Rates" at bounding box center [860, 704] width 172 height 41
type input "1"
type input "9"
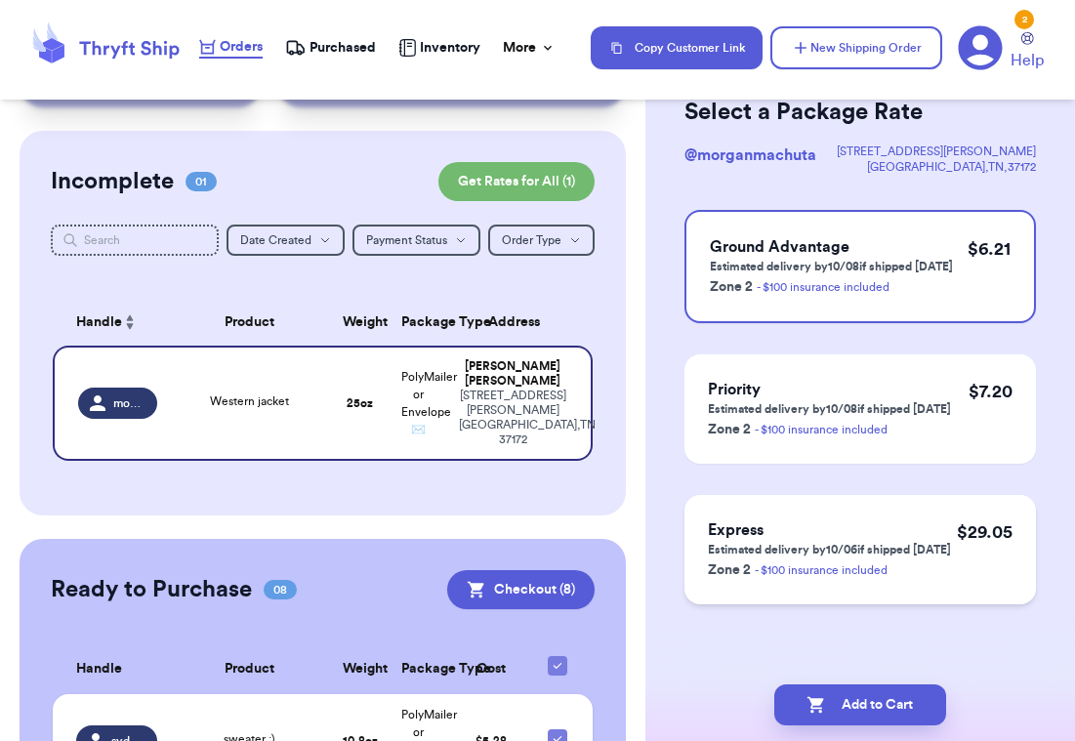
scroll to position [0, 0]
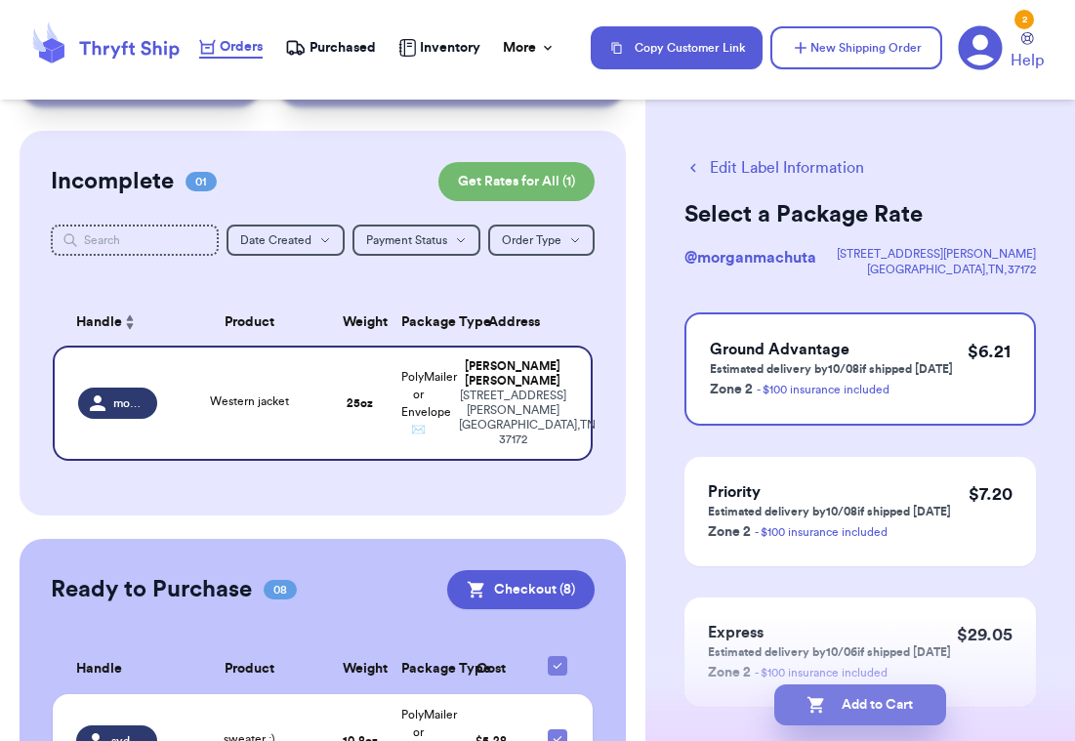
click at [875, 702] on button "Add to Cart" at bounding box center [860, 704] width 172 height 41
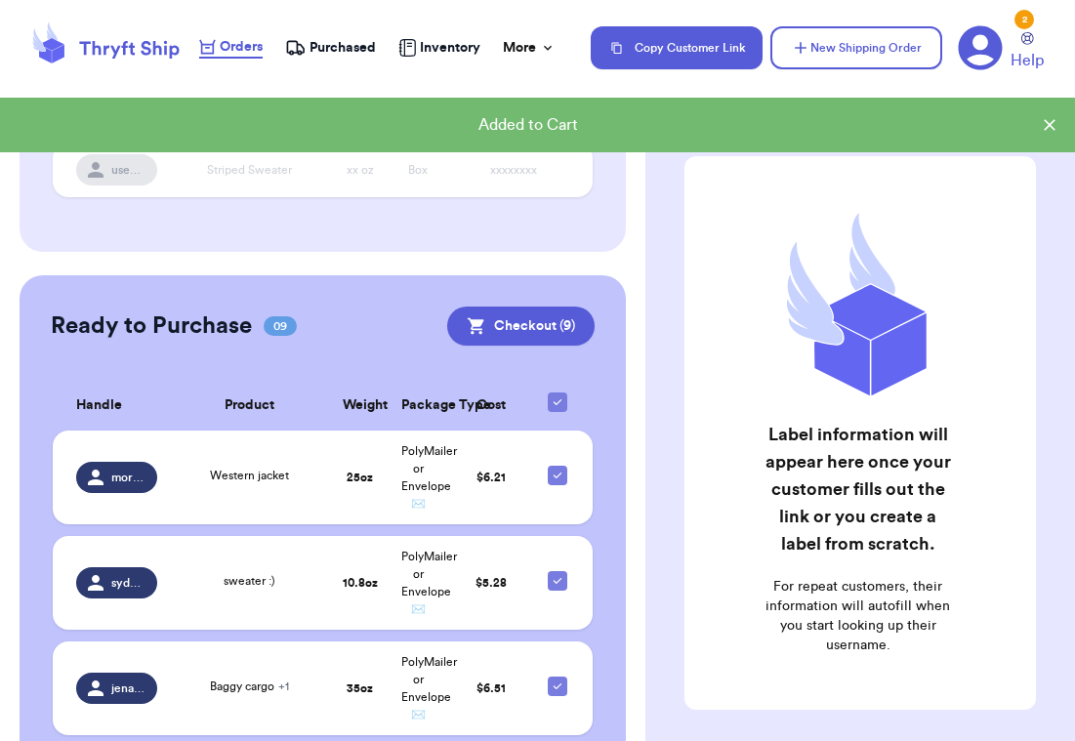
scroll to position [322, 0]
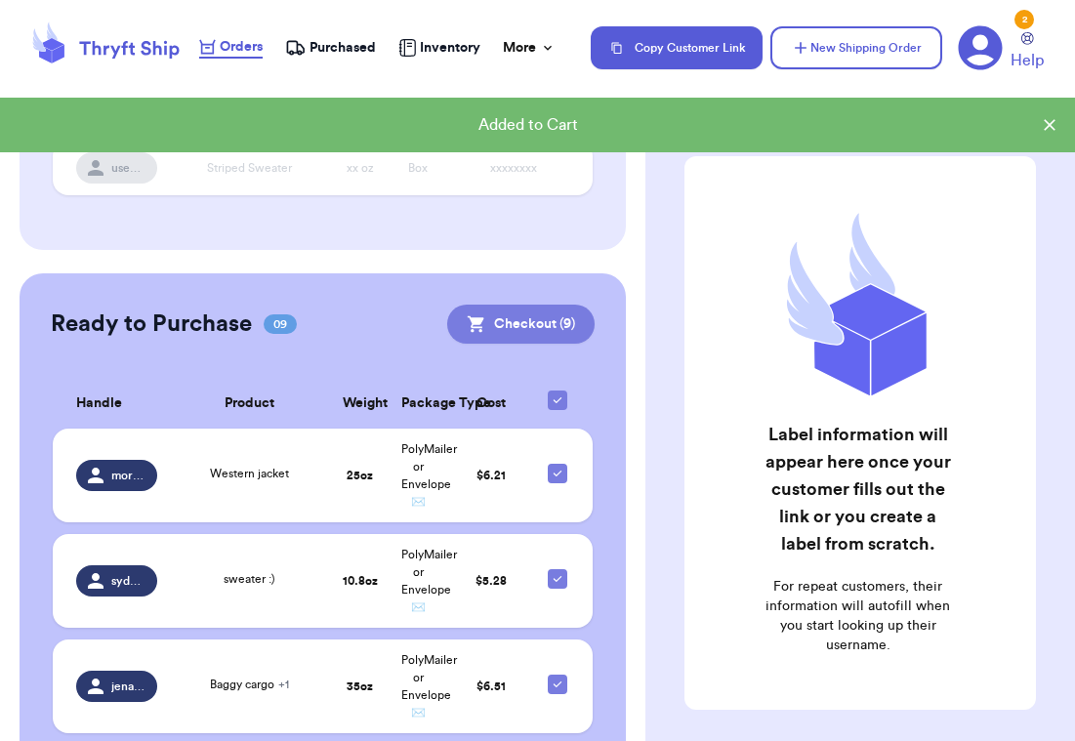
click at [568, 320] on button "Checkout ( 9 )" at bounding box center [520, 324] width 147 height 39
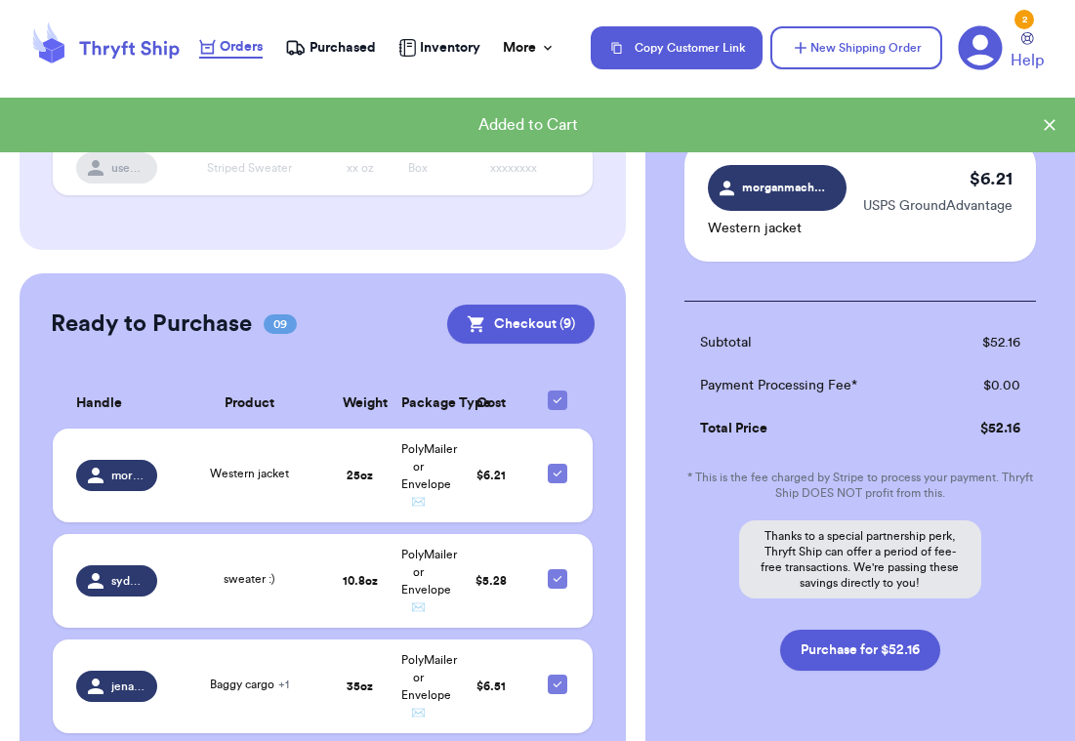
scroll to position [1253, 0]
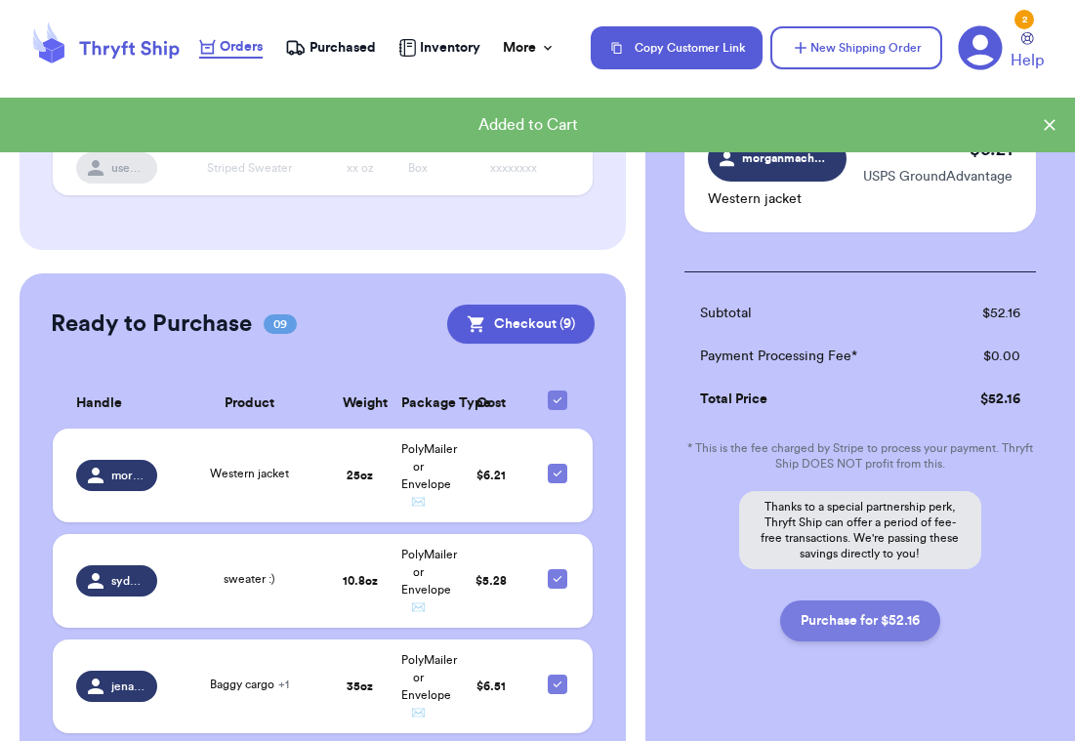
click at [890, 600] on button "Purchase for $52.16" at bounding box center [860, 620] width 160 height 41
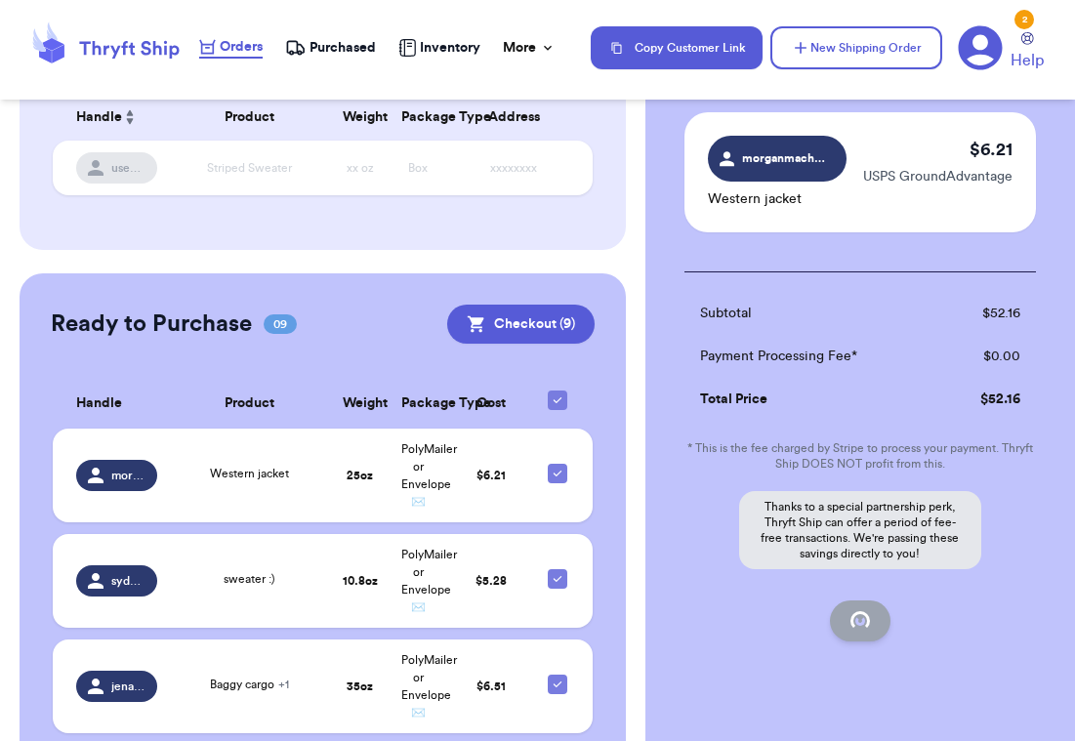
checkbox input "false"
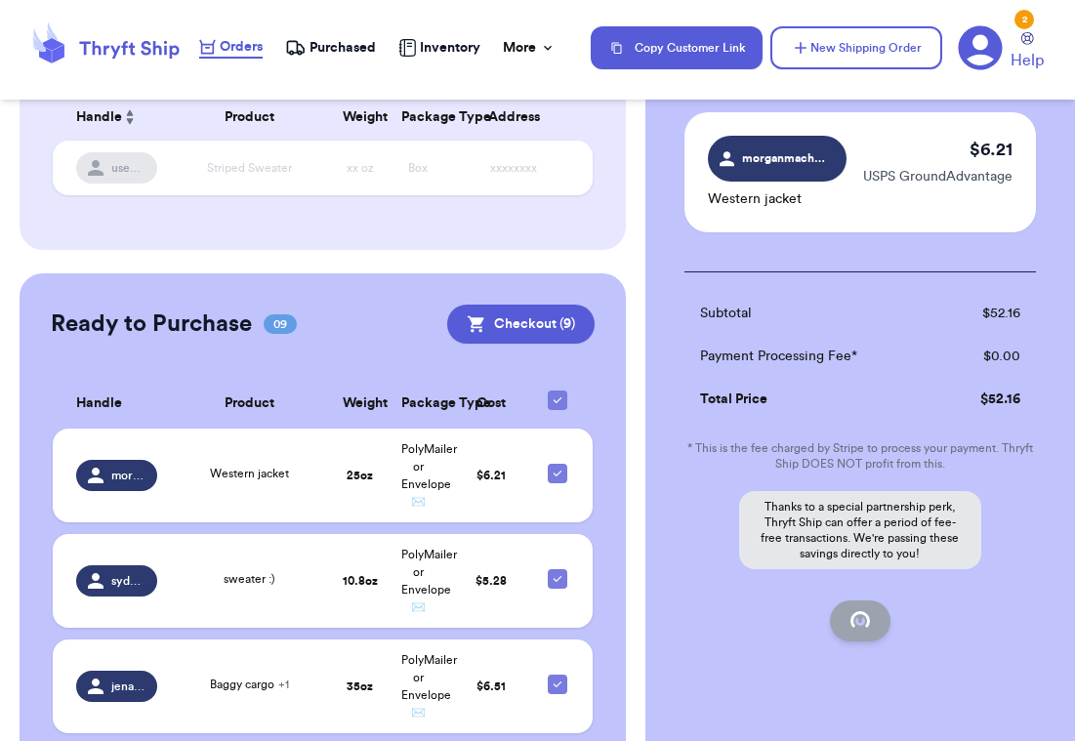
checkbox input "false"
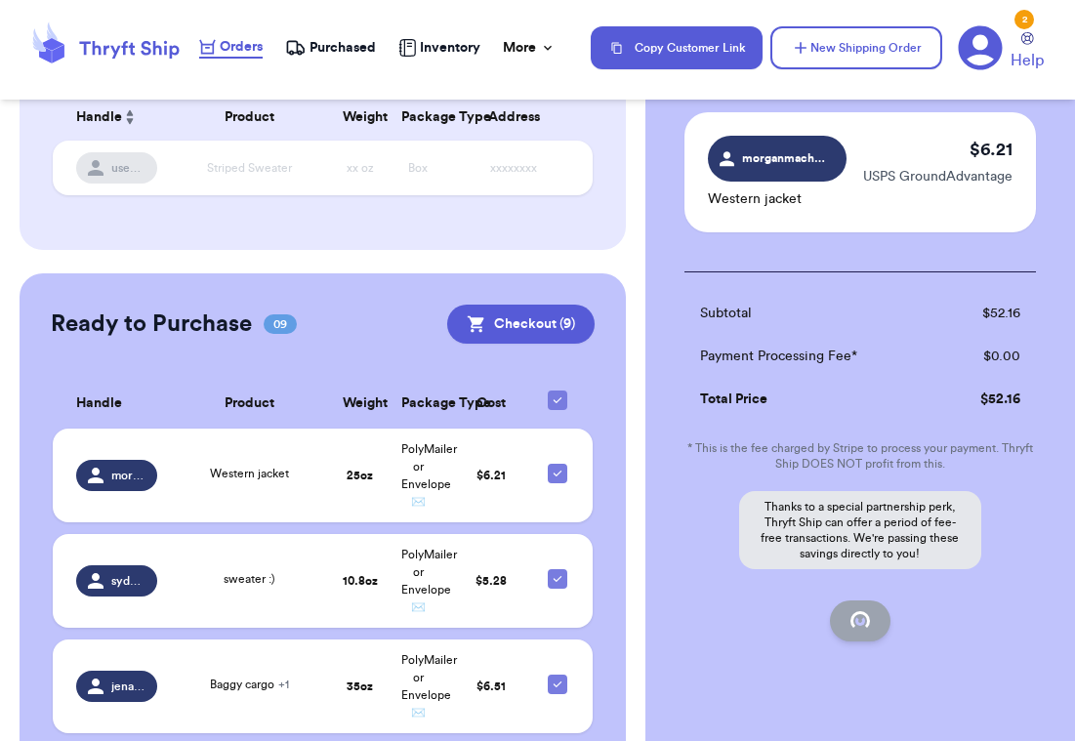
checkbox input "true"
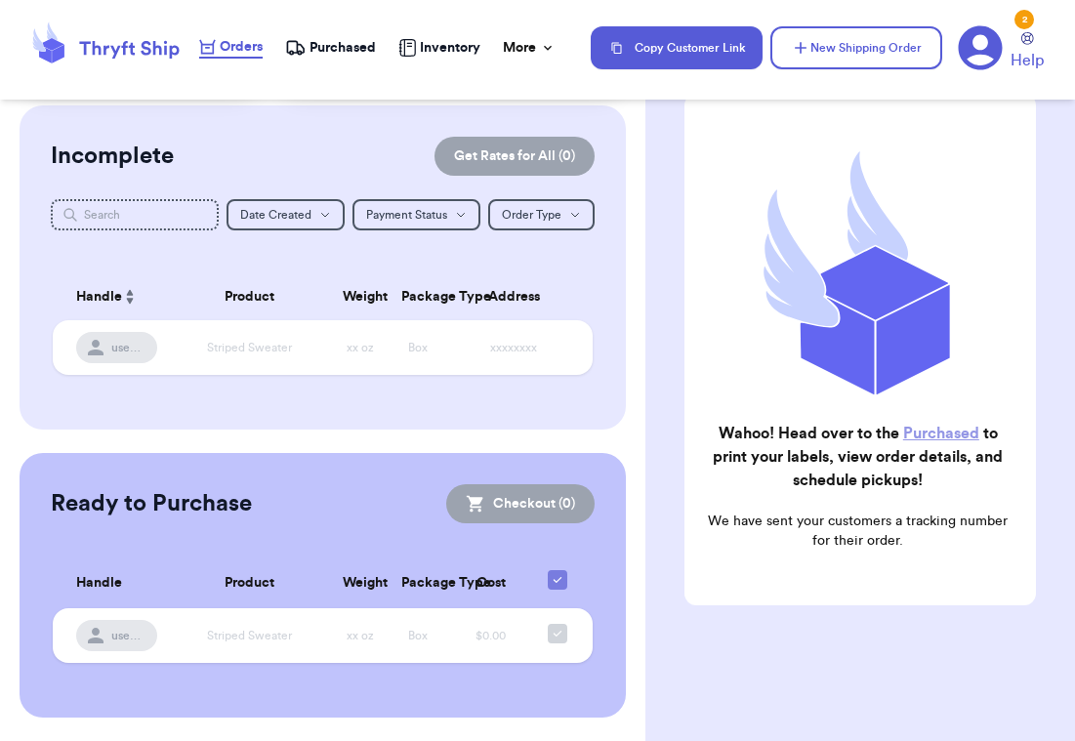
scroll to position [141, 0]
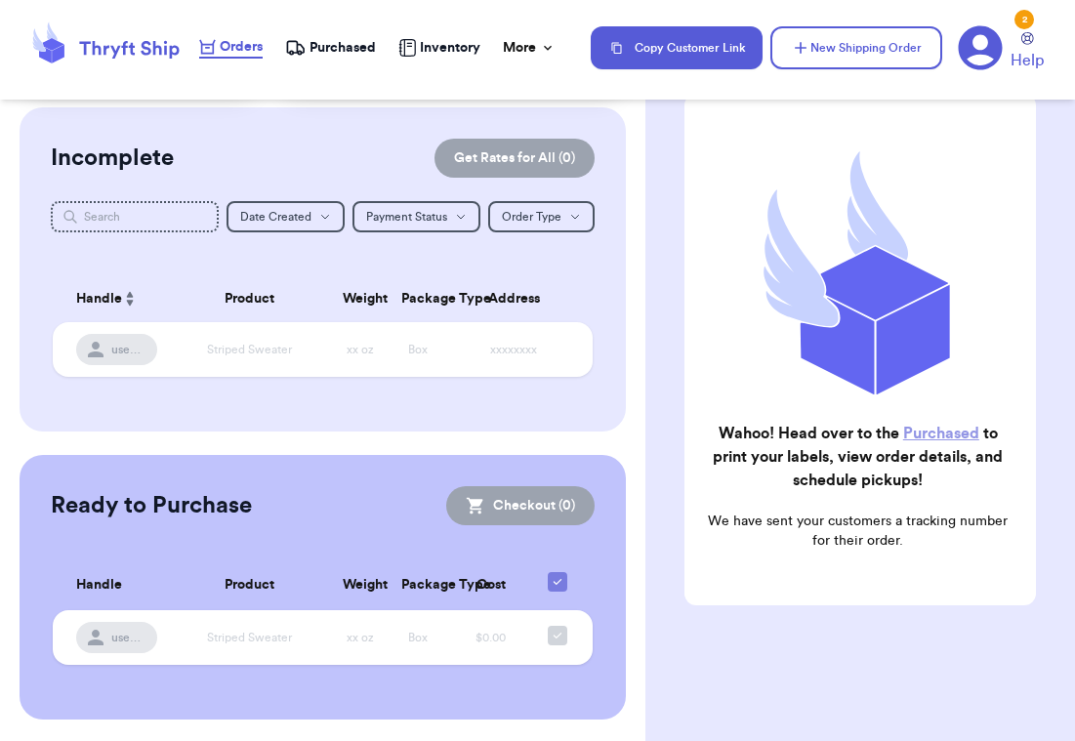
click at [944, 432] on link "Purchased" at bounding box center [941, 434] width 76 height 16
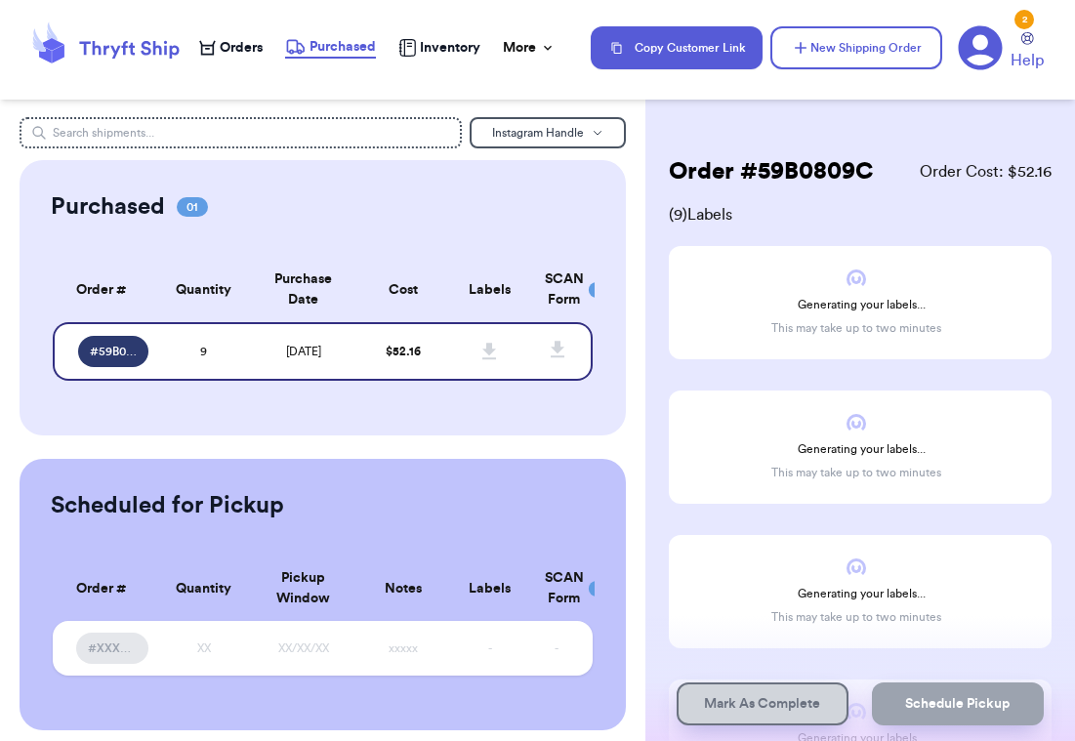
click at [344, 49] on span "Purchased" at bounding box center [342, 47] width 66 height 20
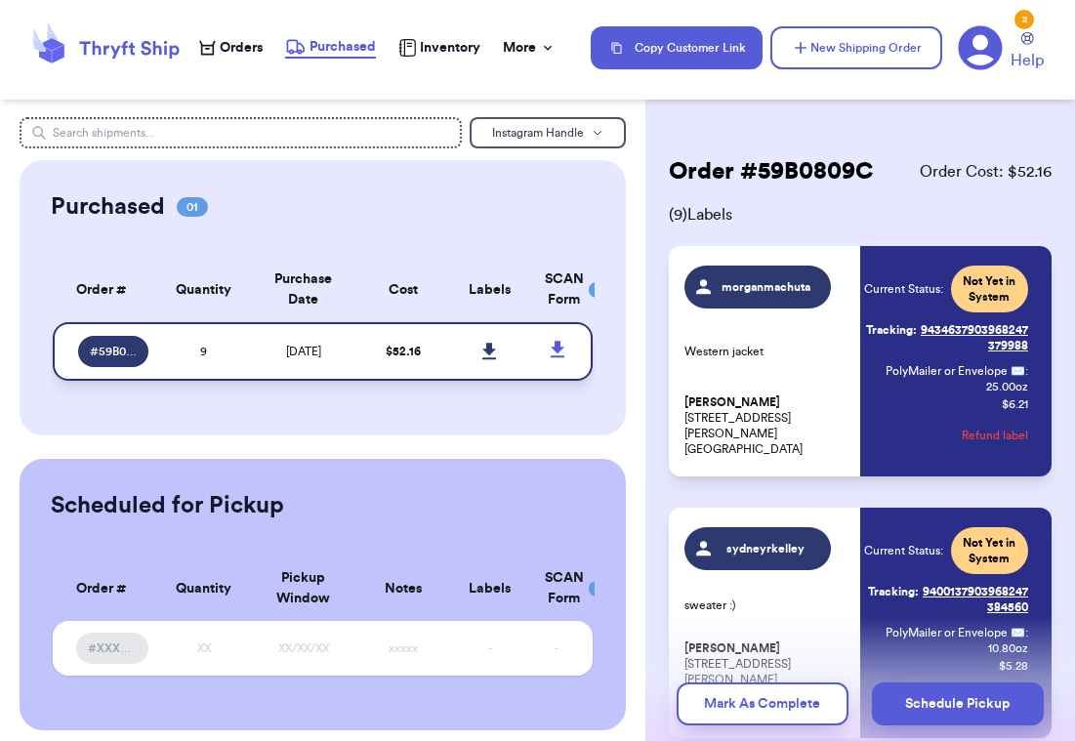
click at [495, 343] on icon at bounding box center [489, 352] width 15 height 18
